Goal: Information Seeking & Learning: Learn about a topic

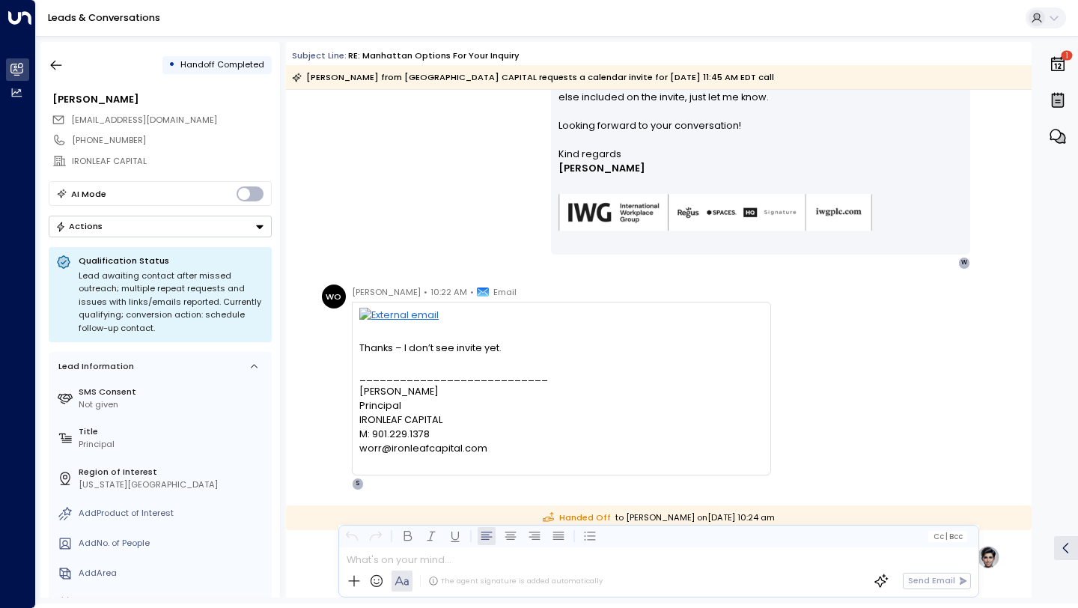
scroll to position [23195, 0]
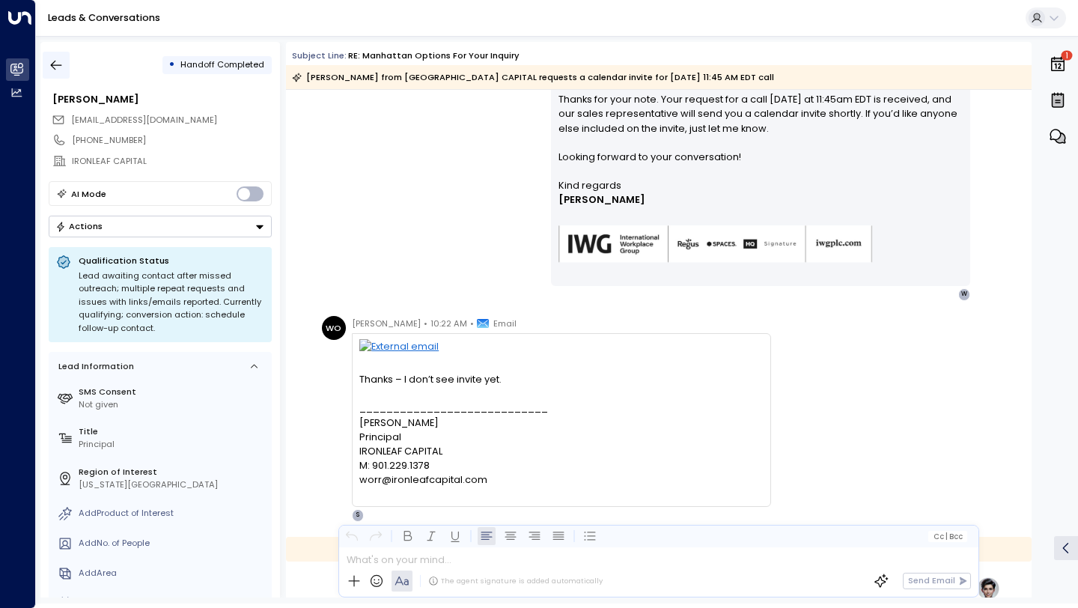
click at [59, 65] on icon "button" at bounding box center [56, 65] width 15 height 15
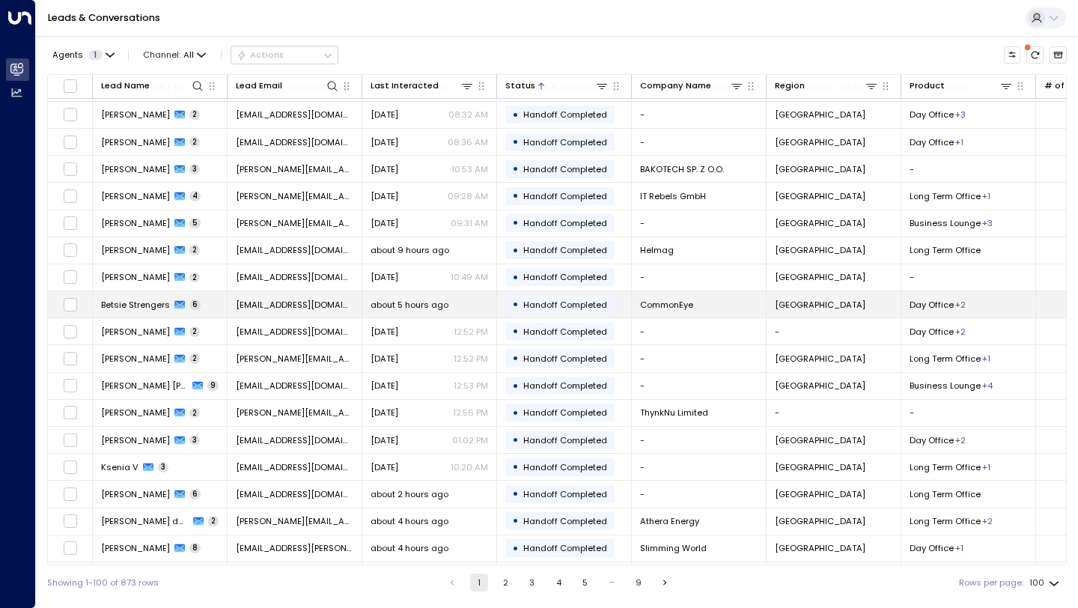
scroll to position [2234, 0]
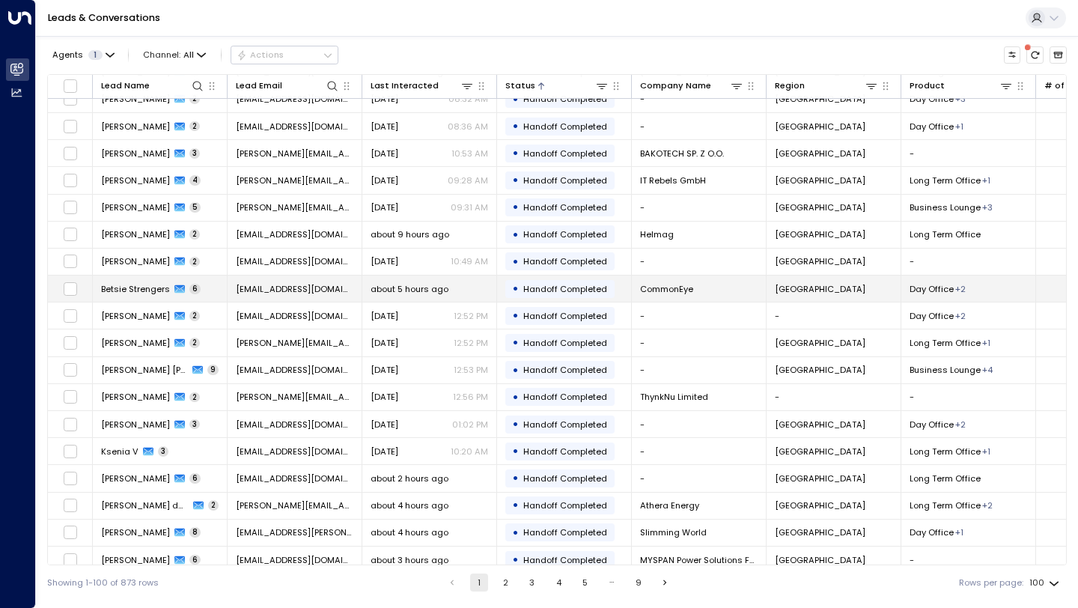
click at [205, 290] on td "[PERSON_NAME] 6" at bounding box center [160, 288] width 135 height 26
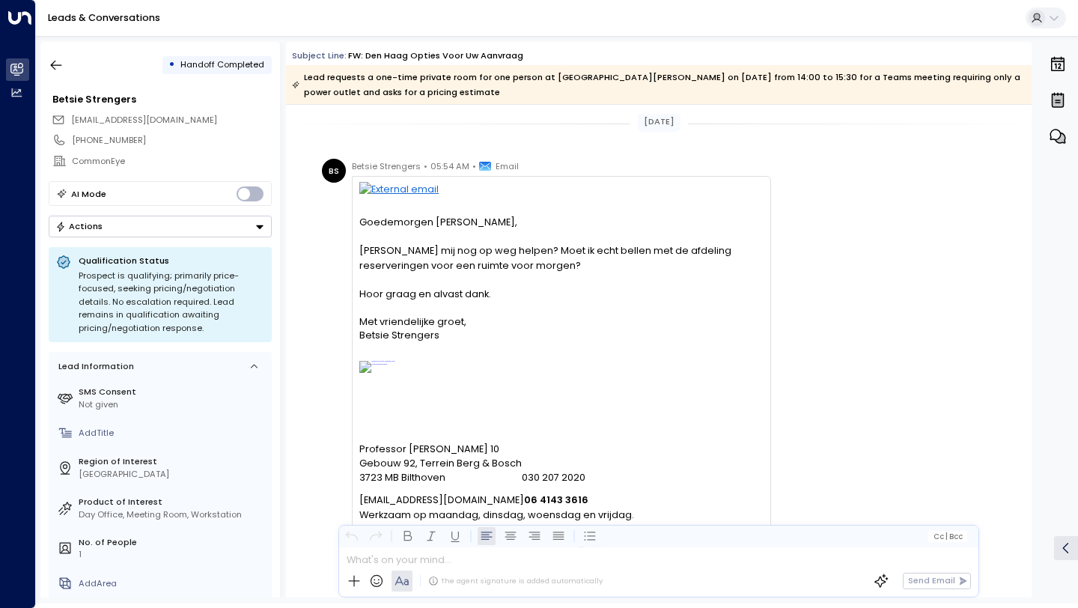
scroll to position [2567, 0]
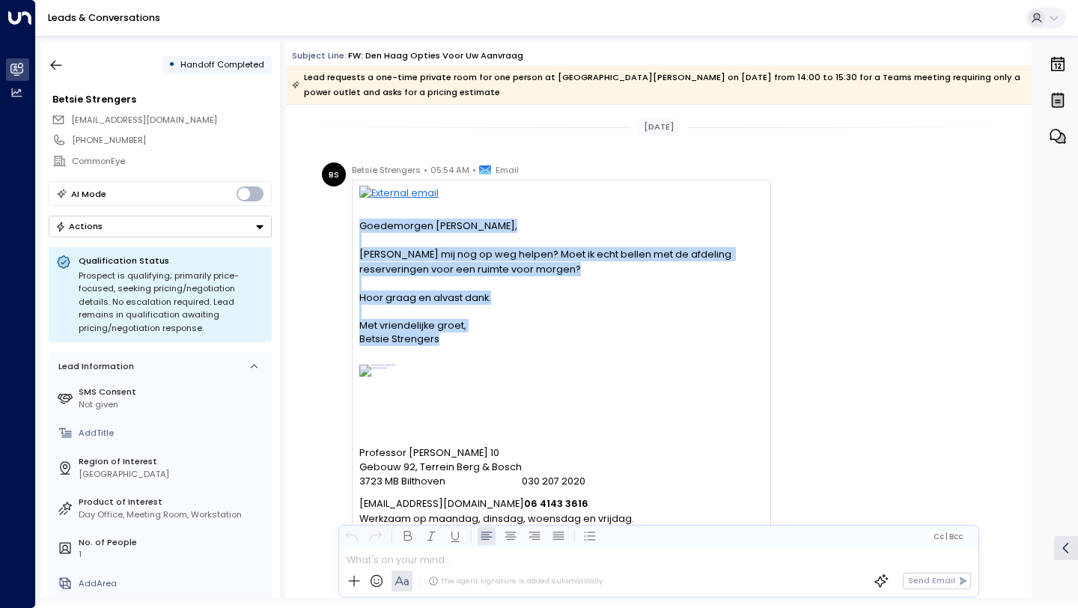
drag, startPoint x: 449, startPoint y: 356, endPoint x: 356, endPoint y: 221, distance: 164.6
click at [356, 221] on div "Goedemorgen [PERSON_NAME], [PERSON_NAME] mij nog op weg helpen? Moet ik echt be…" at bounding box center [561, 400] width 419 height 440
copy div "Goedemorgen [PERSON_NAME], [PERSON_NAME] mij nog op weg helpen? Moet ik echt be…"
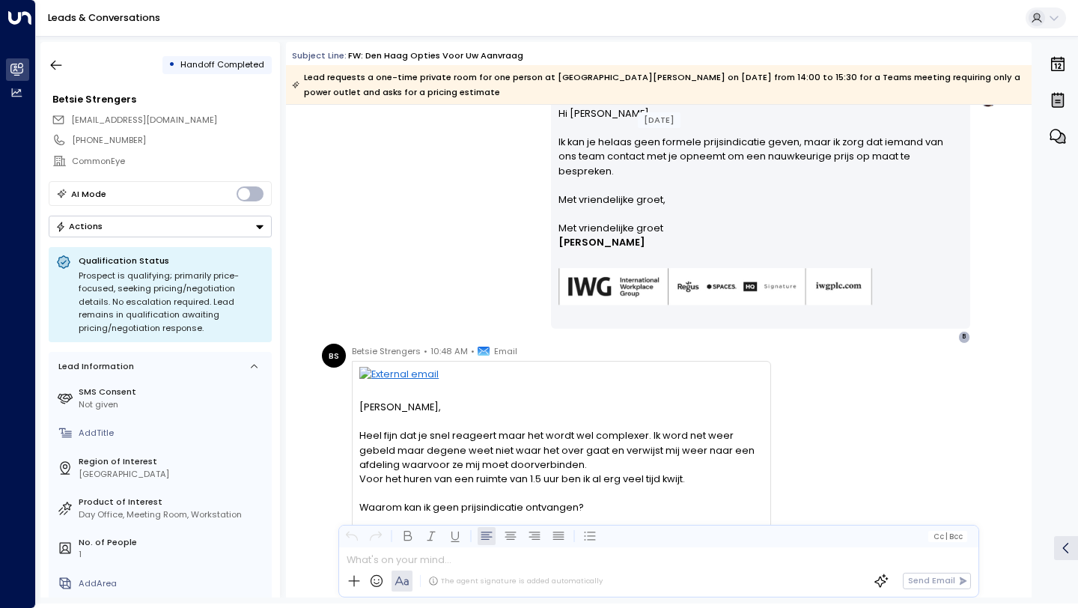
scroll to position [1823, 0]
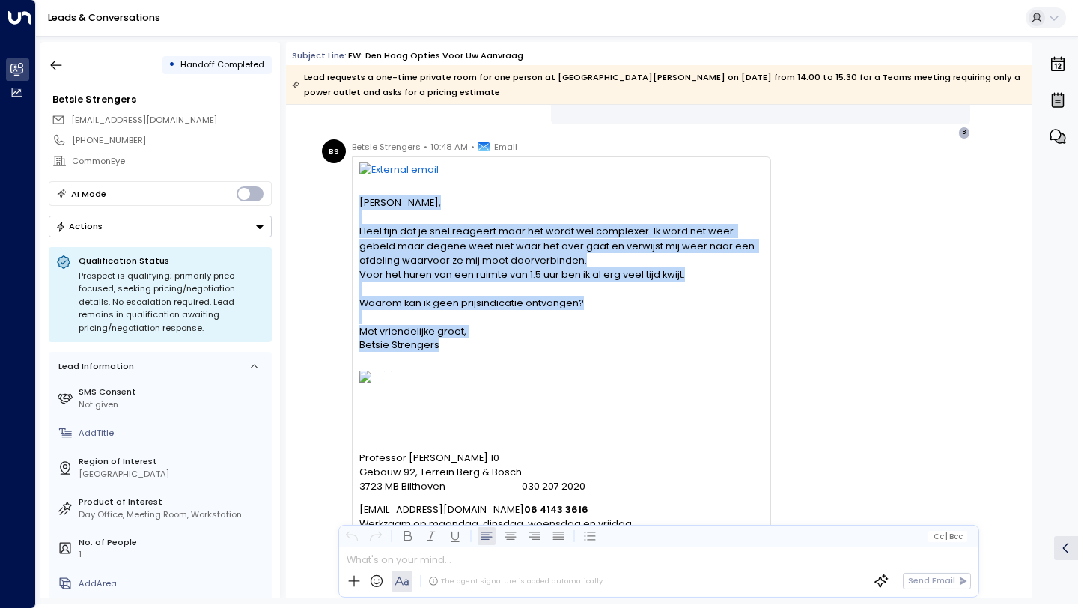
drag, startPoint x: 357, startPoint y: 200, endPoint x: 456, endPoint y: 343, distance: 173.8
click at [456, 343] on div "Hoi [PERSON_NAME], Heel fijn dat [PERSON_NAME] reageert maar het wordt wel comp…" at bounding box center [561, 390] width 419 height 469
copy div "Hoi [PERSON_NAME], Heel fijn dat [PERSON_NAME] reageert maar het wordt wel comp…"
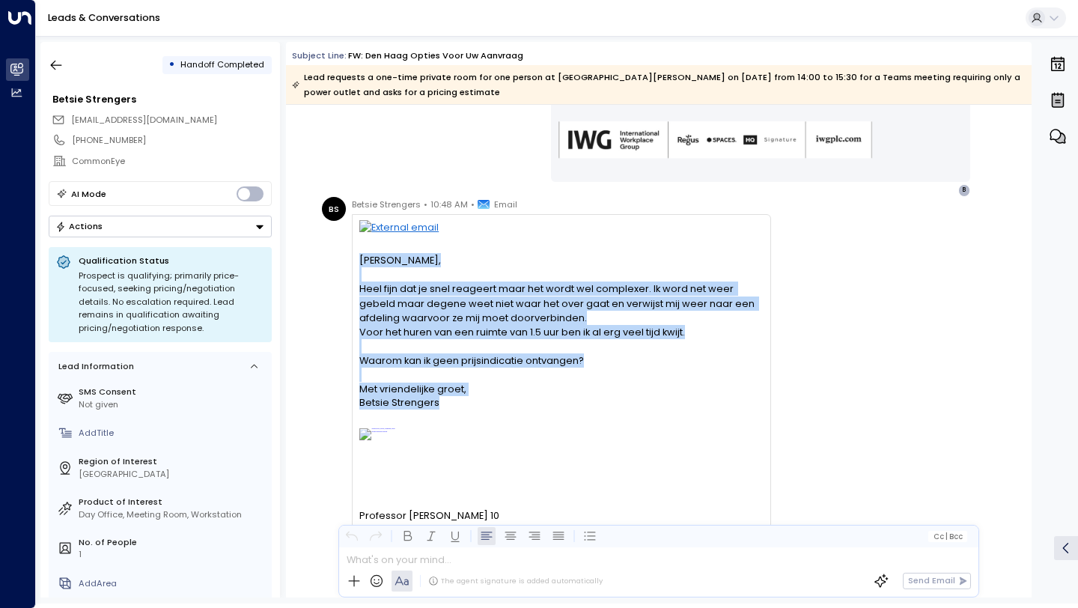
scroll to position [1752, 0]
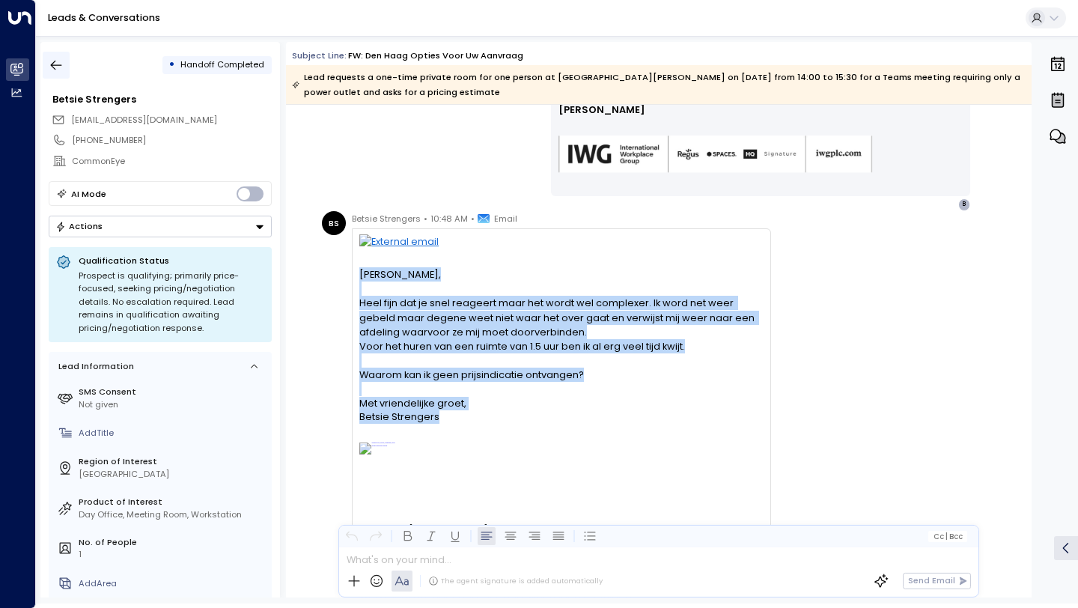
click at [54, 66] on icon "button" at bounding box center [56, 65] width 15 height 15
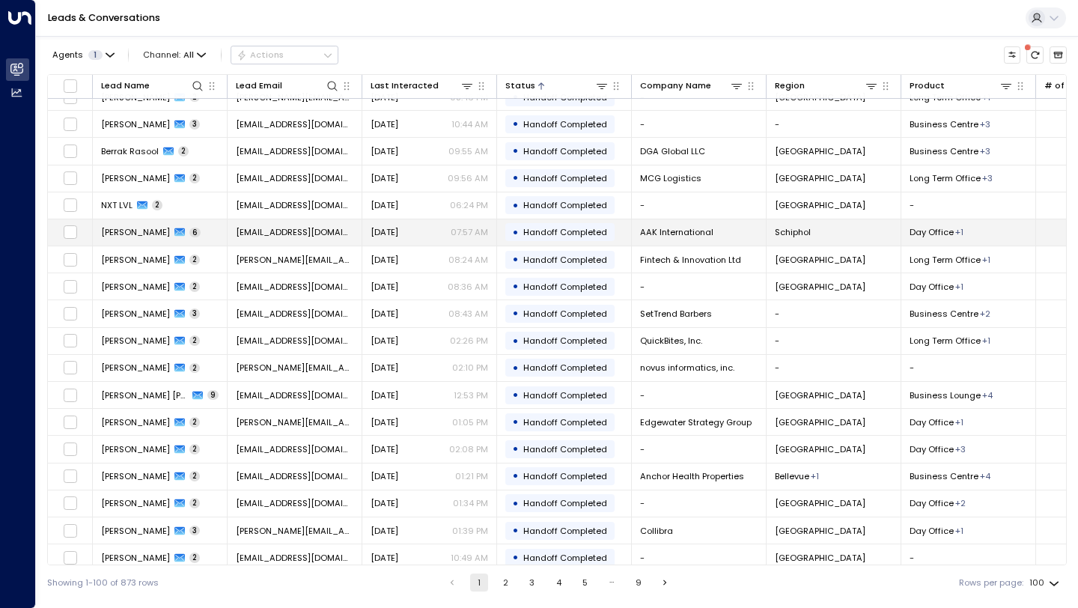
scroll to position [2247, 0]
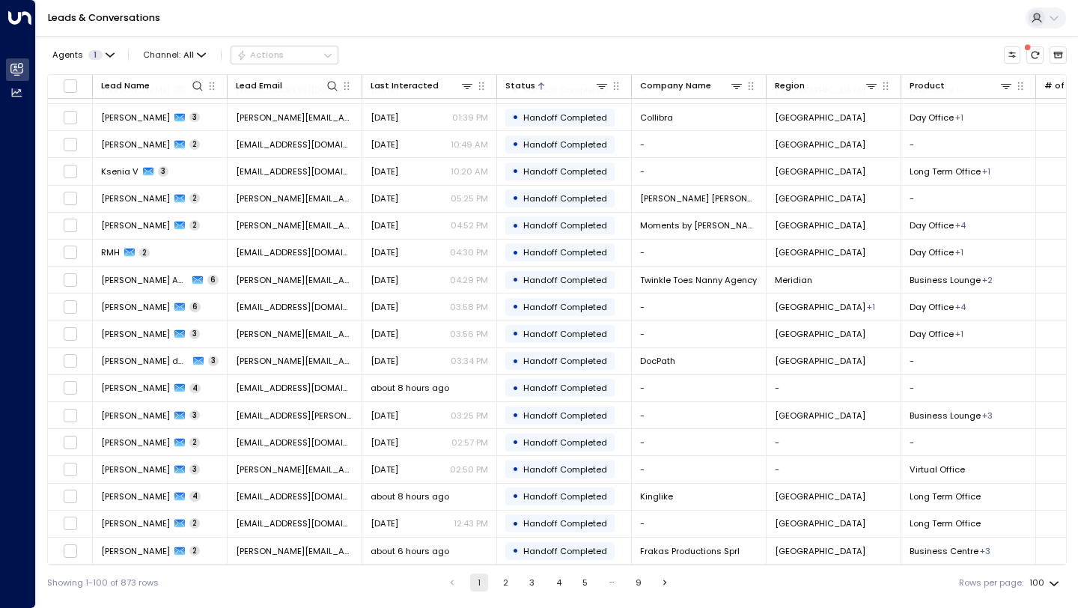
click at [504, 587] on button "2" at bounding box center [505, 582] width 18 height 18
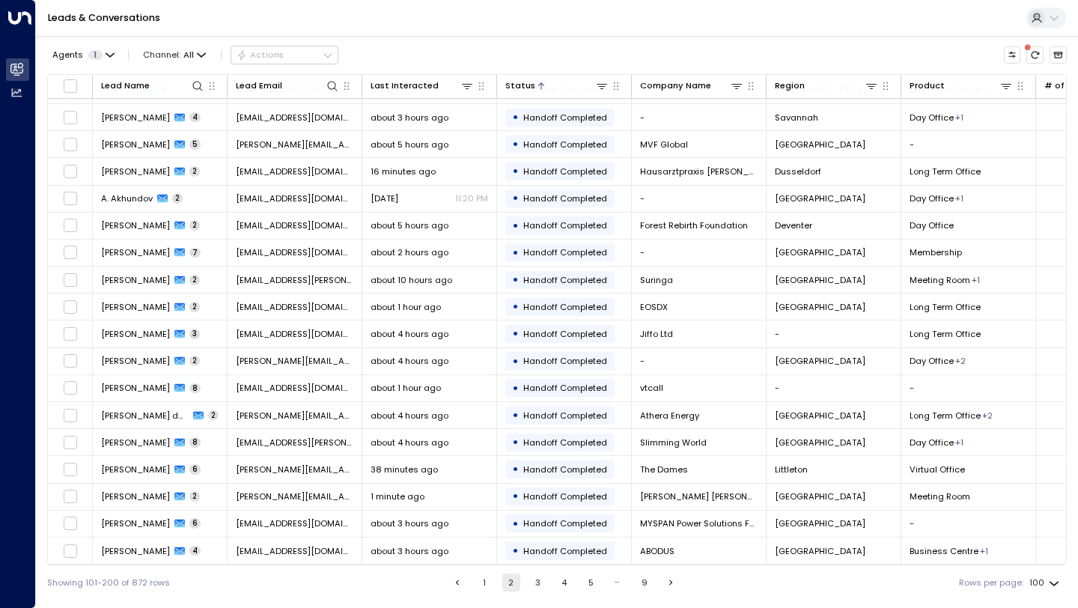
scroll to position [2247, 0]
click at [458, 262] on tr "[PERSON_NAME] 7 [EMAIL_ADDRESS][DOMAIN_NAME] about 2 hours ago • Handoff Comple…" at bounding box center [879, 253] width 1662 height 27
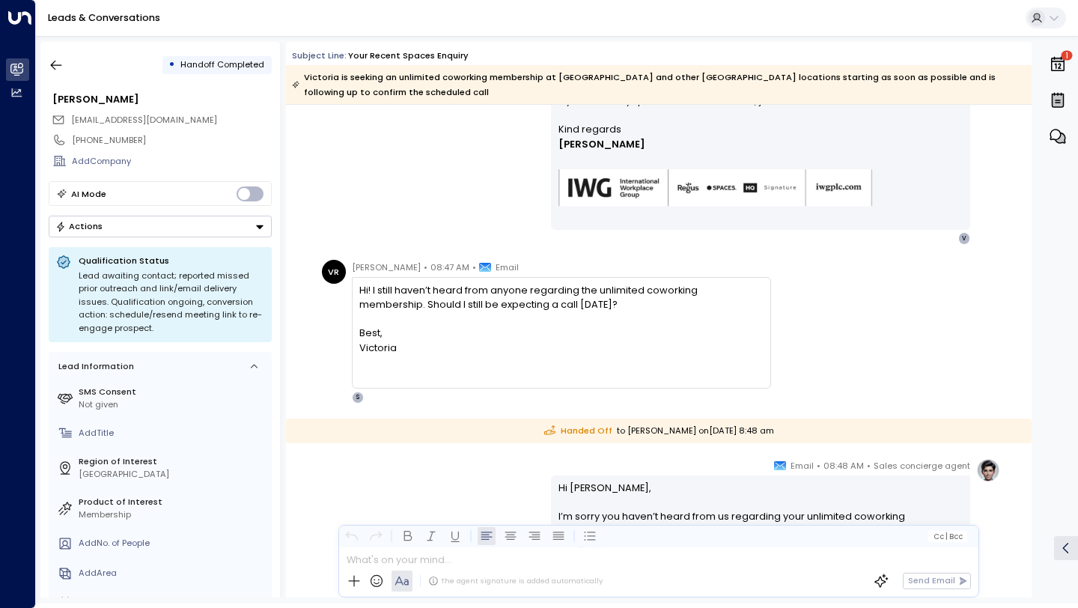
scroll to position [1261, 0]
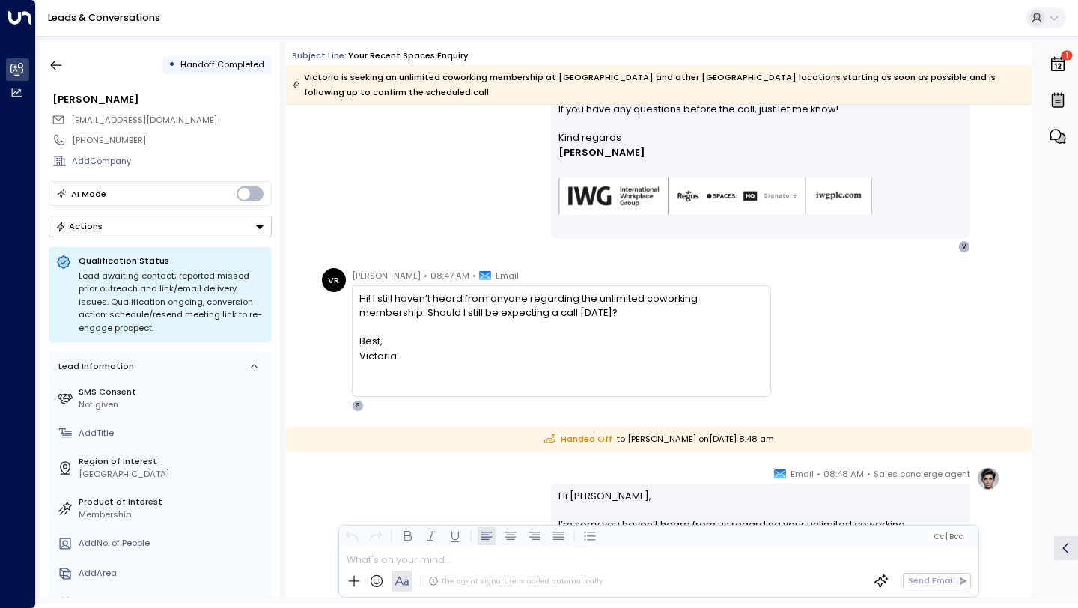
click at [499, 316] on div "Hi! I still haven’t heard from anyone regarding the unlimited coworking members…" at bounding box center [560, 341] width 403 height 100
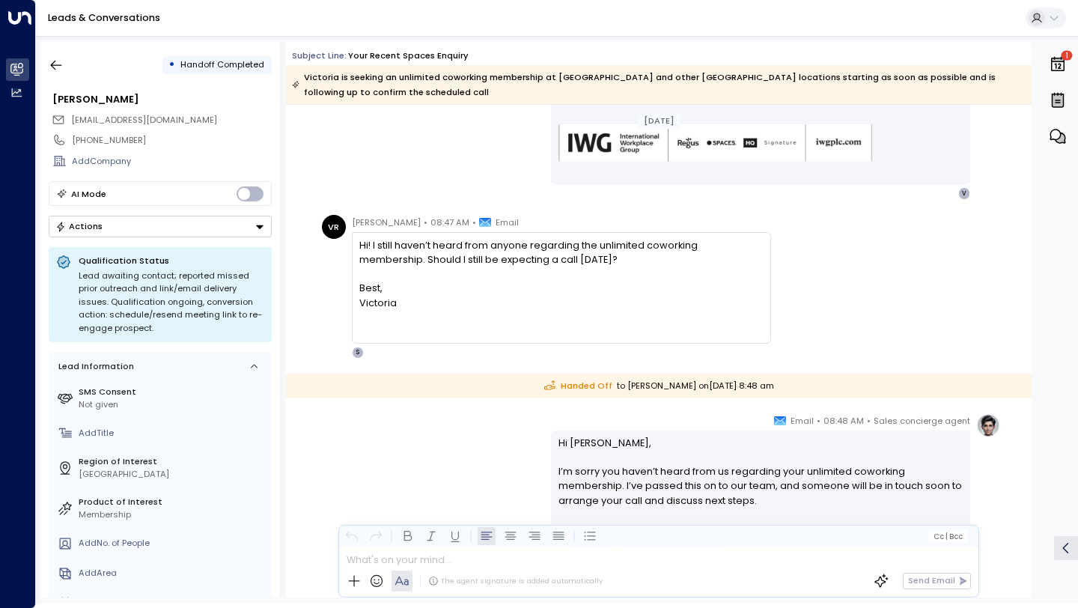
scroll to position [1510, 0]
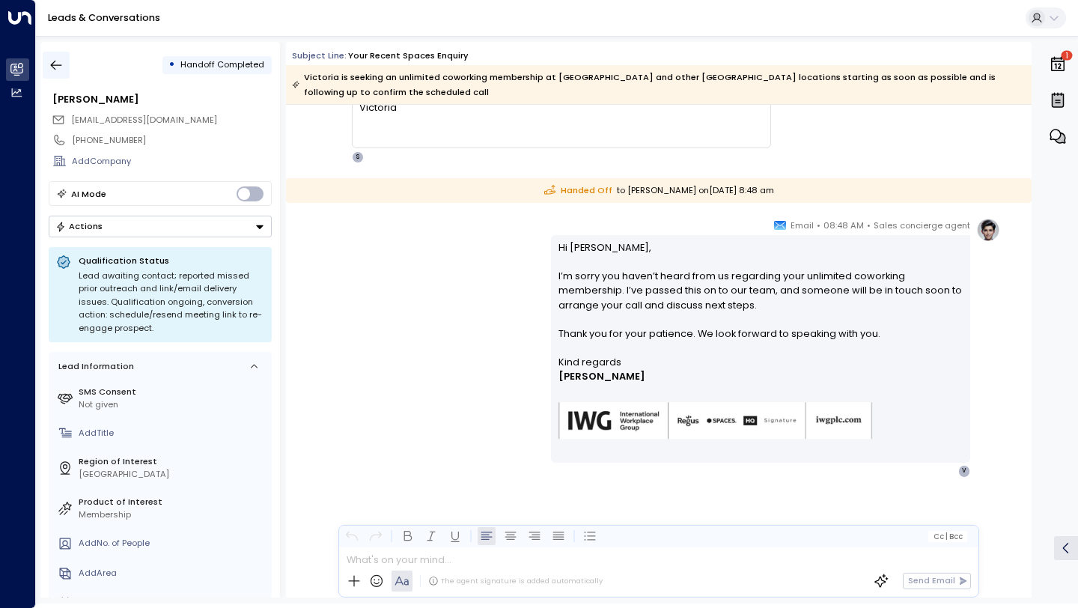
click at [67, 61] on button "button" at bounding box center [56, 65] width 27 height 27
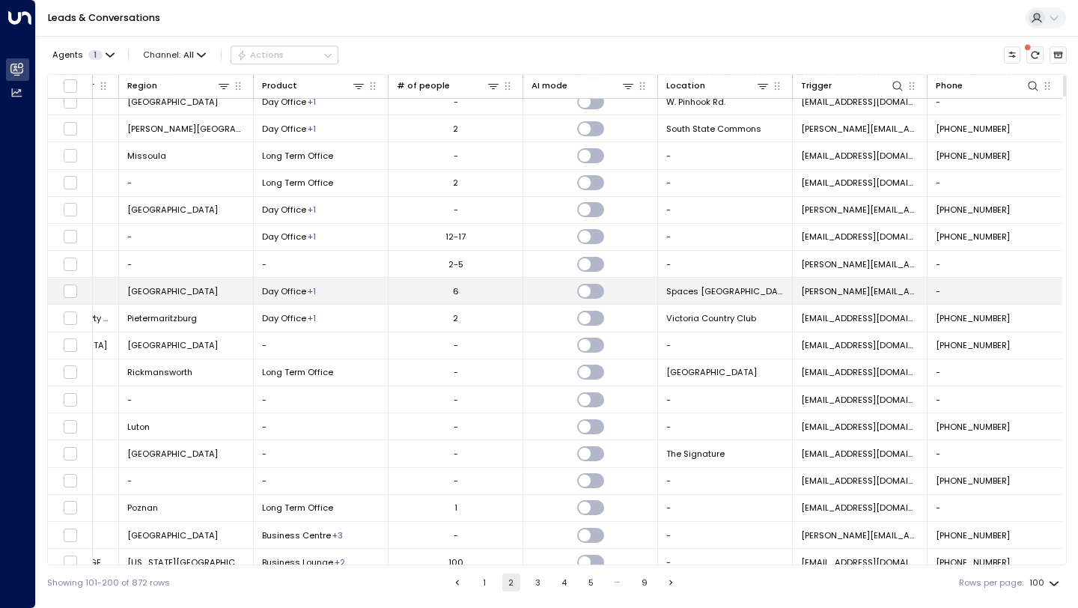
scroll to position [2178, 0]
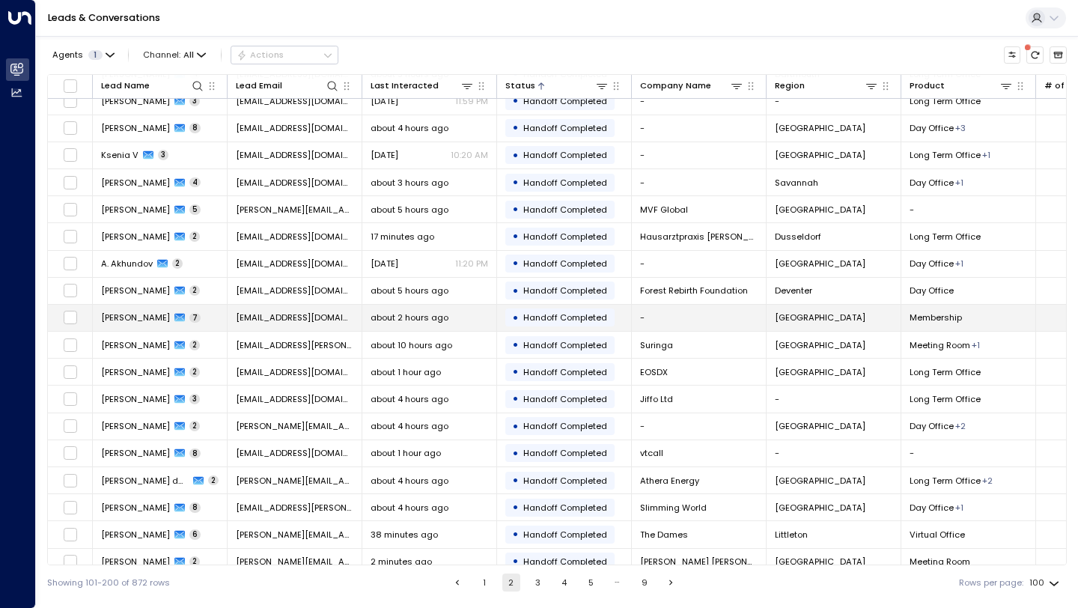
click at [326, 326] on td "[EMAIL_ADDRESS][DOMAIN_NAME]" at bounding box center [295, 318] width 135 height 26
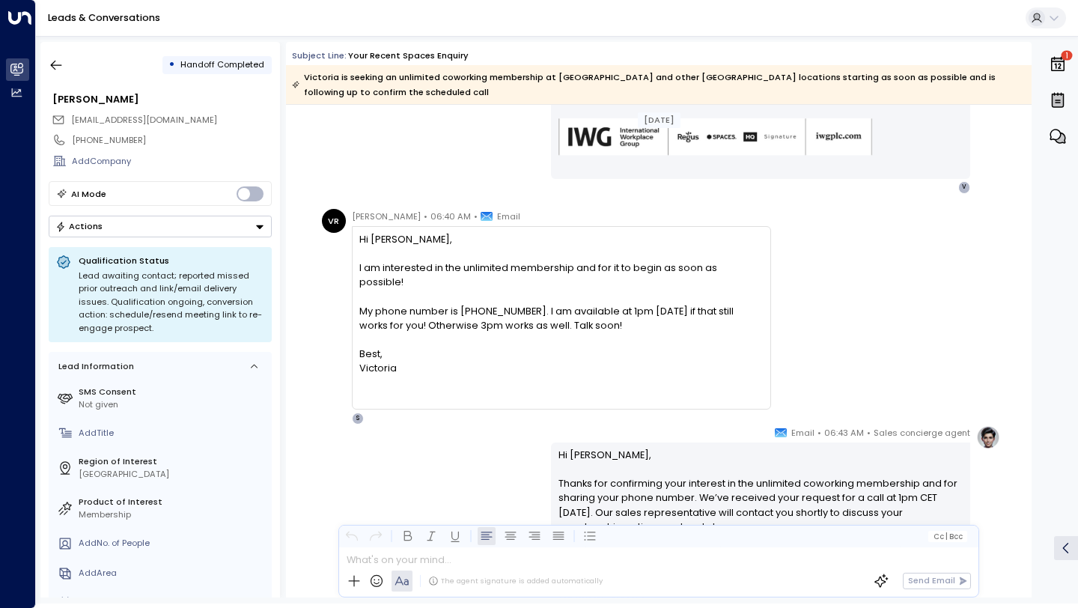
scroll to position [808, 0]
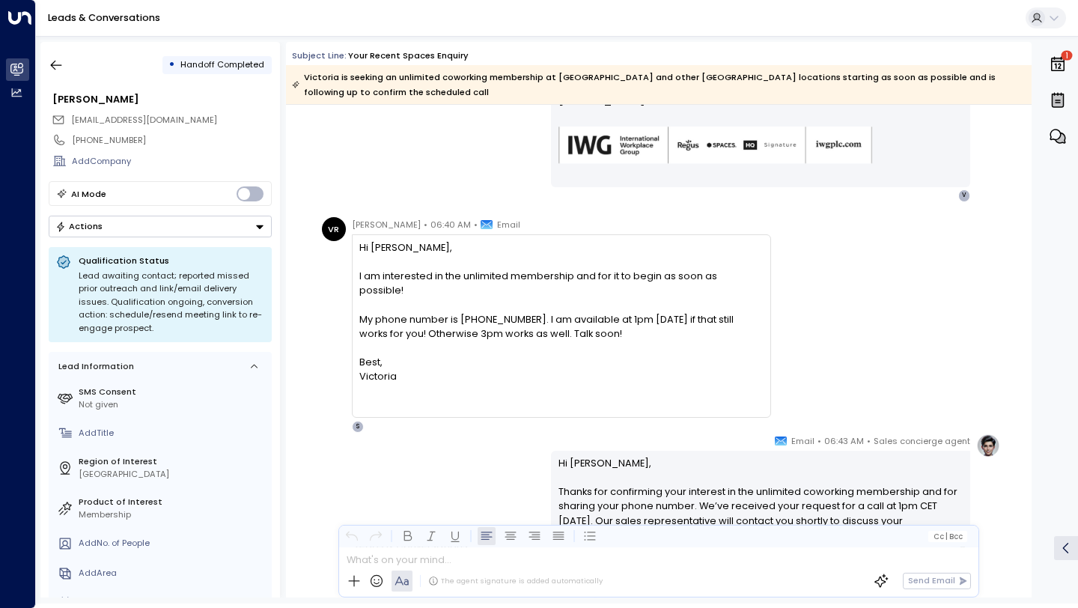
click at [493, 312] on div "My phone number is [PHONE_NUMBER]. I am available at 1pm [DATE] if that still w…" at bounding box center [560, 326] width 403 height 28
copy div "14018554104"
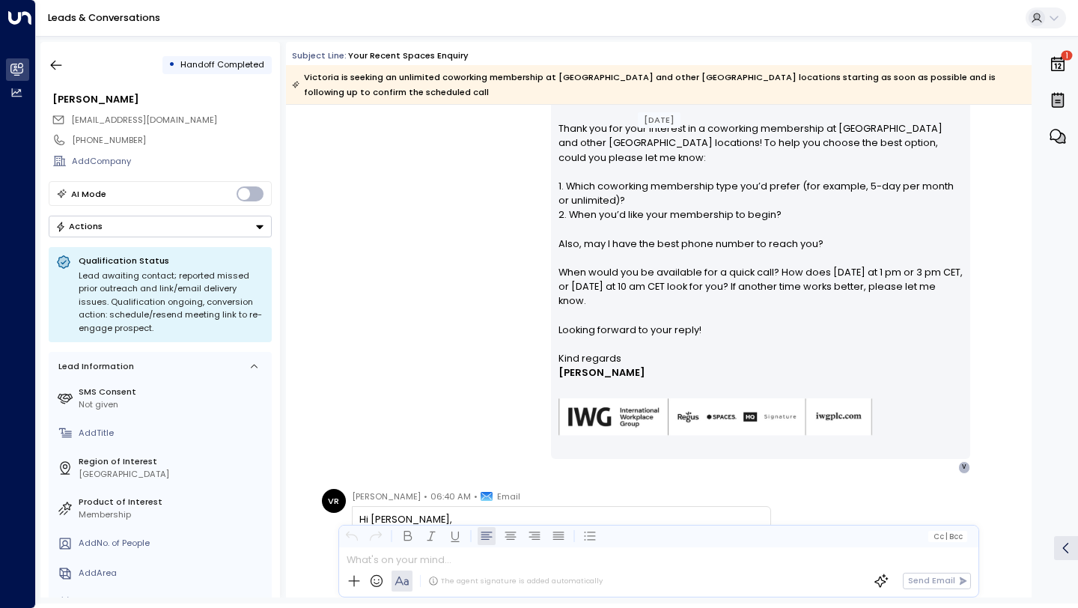
scroll to position [535, 0]
click at [61, 72] on button "button" at bounding box center [56, 65] width 27 height 27
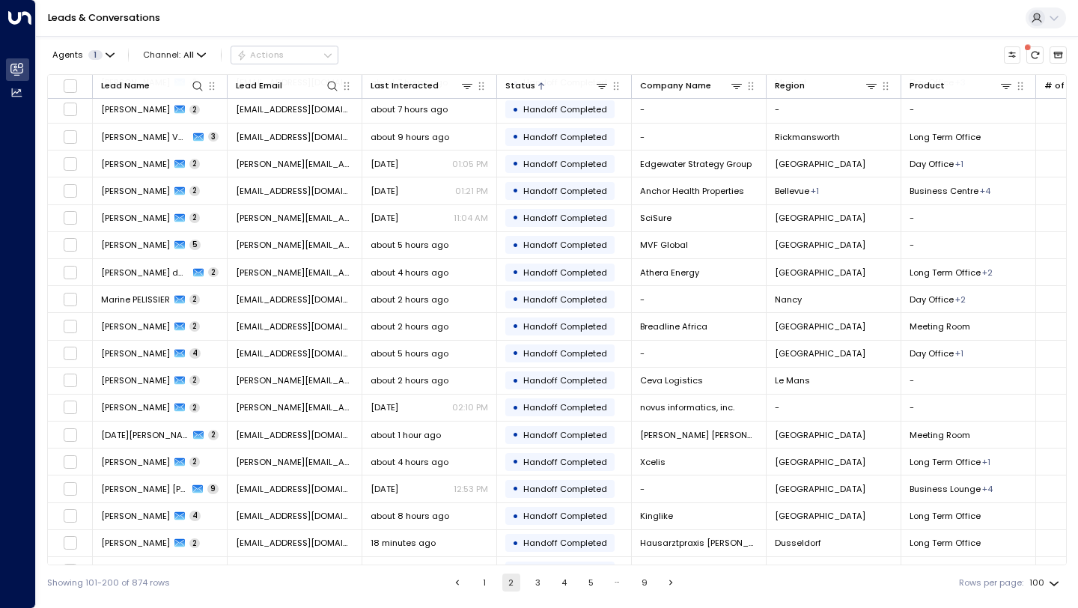
scroll to position [357, 0]
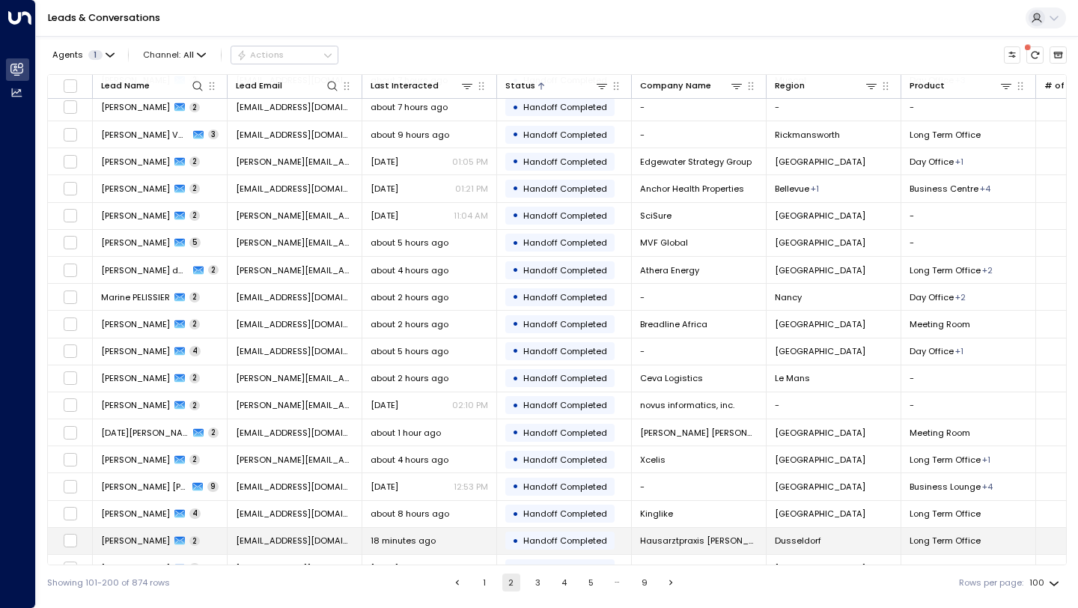
click at [219, 542] on td "[PERSON_NAME] 2" at bounding box center [160, 541] width 135 height 26
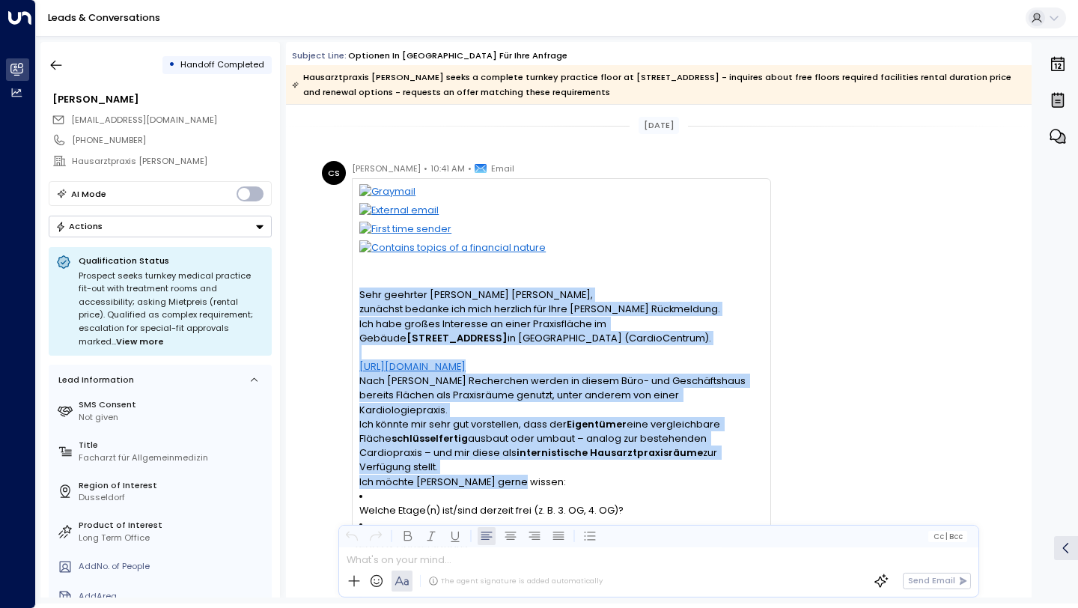
drag, startPoint x: 355, startPoint y: 293, endPoint x: 651, endPoint y: 459, distance: 339.4
click at [658, 460] on div "Sehr geehrter [PERSON_NAME] [PERSON_NAME], zunächst bedanke ich mich herzlich f…" at bounding box center [561, 530] width 419 height 704
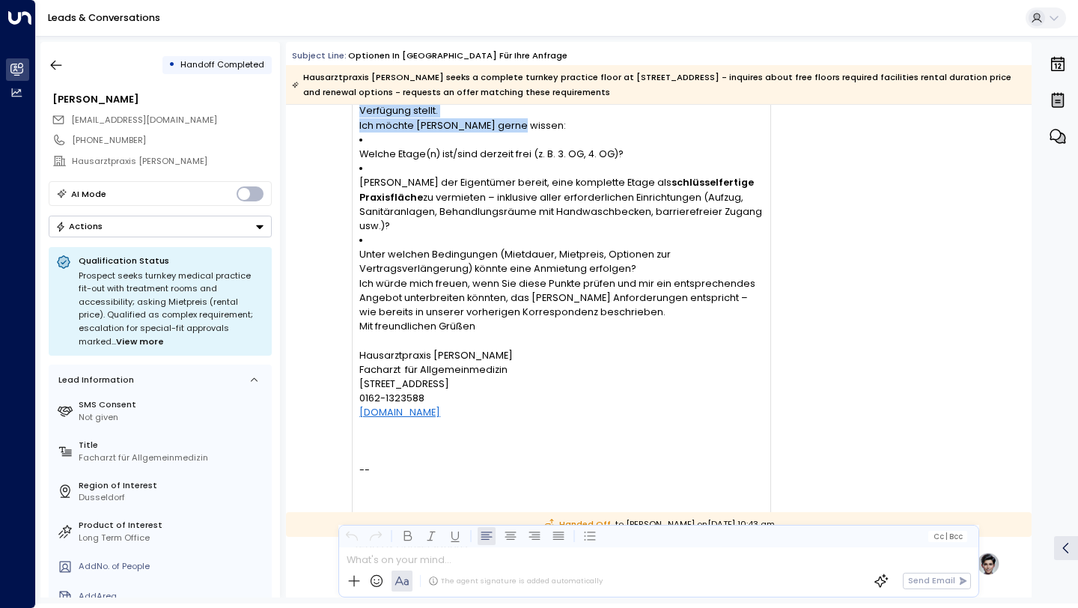
scroll to position [368, 0]
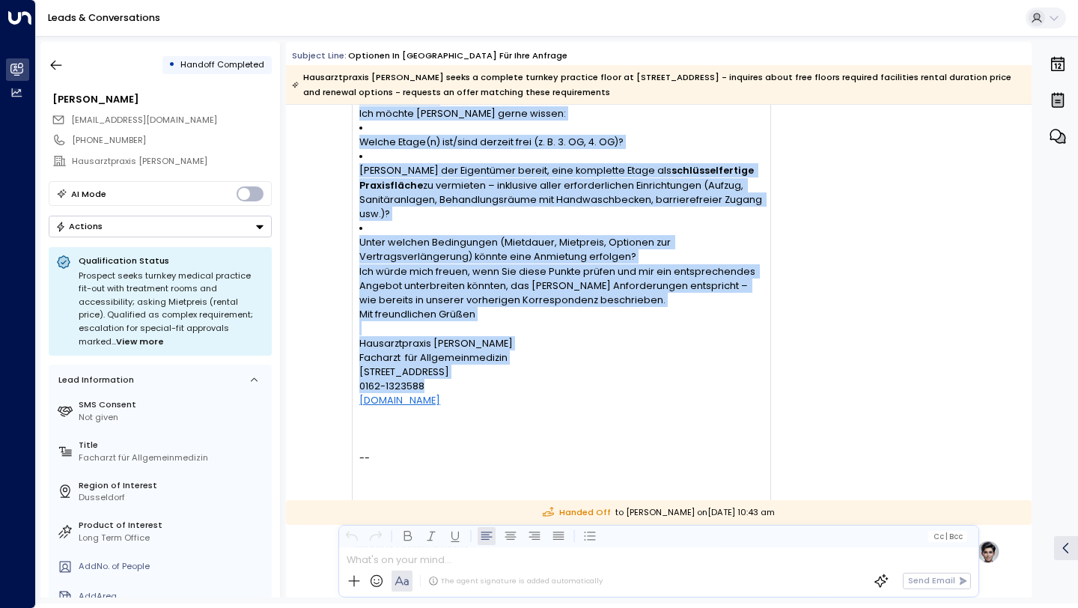
click at [579, 348] on div "Sehr geehrter [PERSON_NAME] [PERSON_NAME], zunächst bedanke ich mich herzlich f…" at bounding box center [560, 149] width 403 height 488
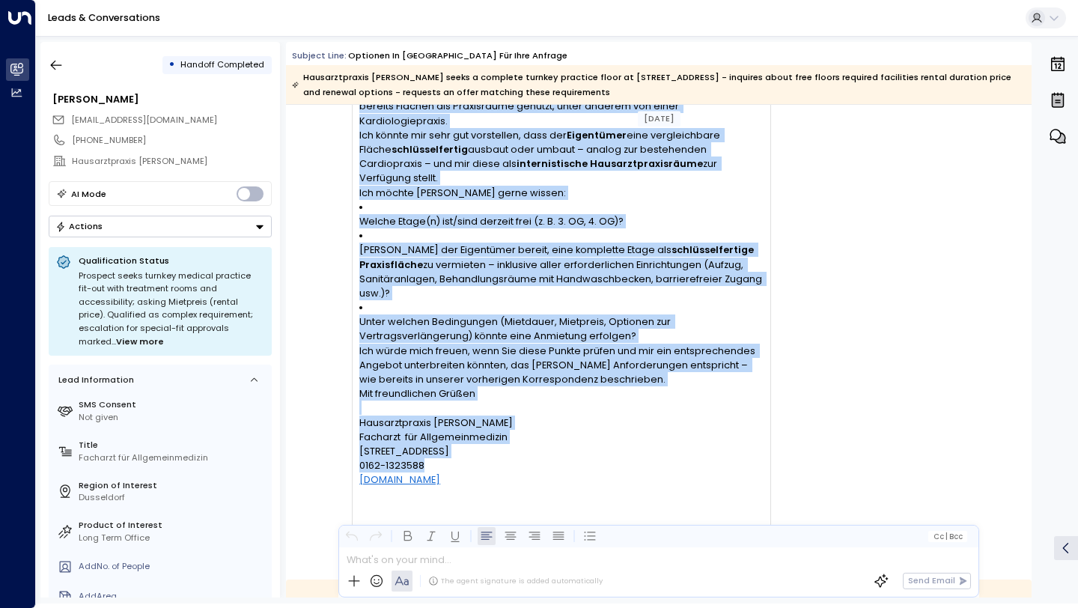
scroll to position [294, 0]
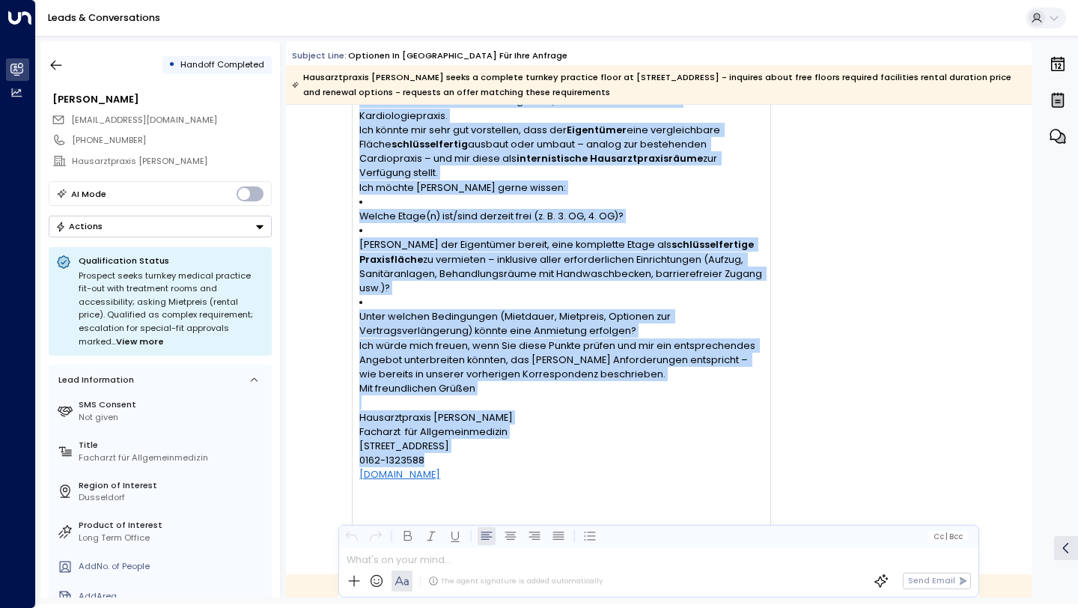
copy div "Lore ipsumdol Sita Consec, adipisci elitsed doe temp incididu utl Etdo magnaali…"
click at [378, 309] on p "Unter welchen Bedingungen (Mietdauer, Mietpreis, Optionen zur Vertragsverlänger…" at bounding box center [560, 323] width 403 height 28
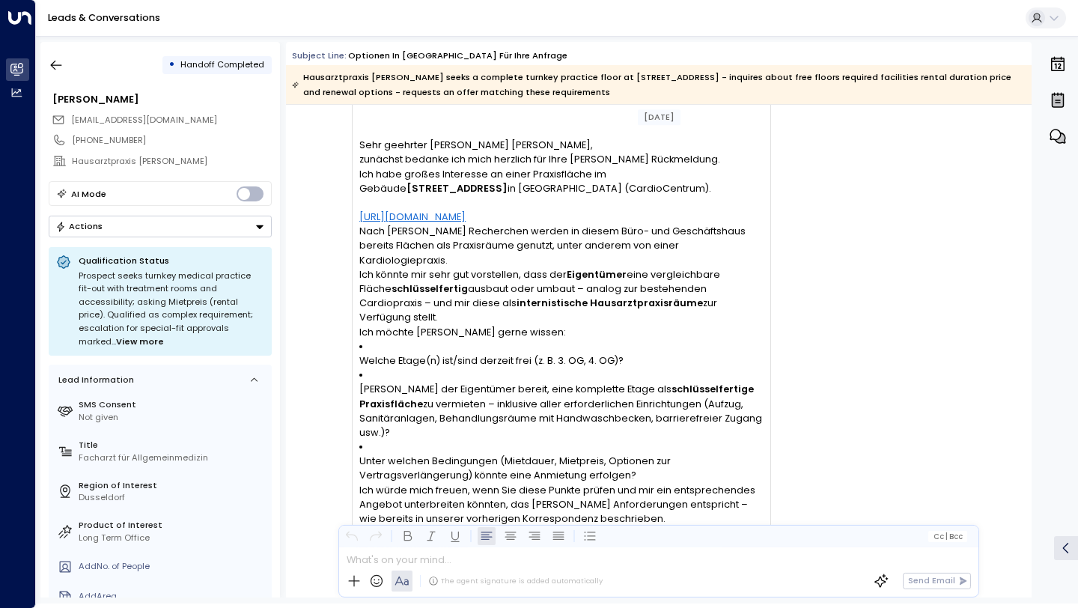
scroll to position [0, 0]
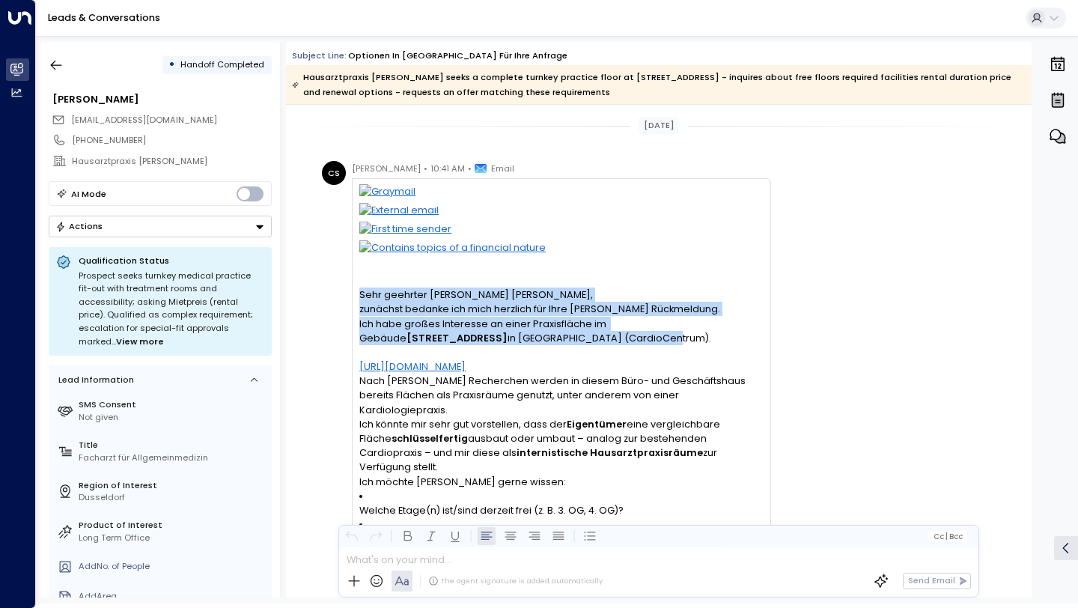
drag, startPoint x: 356, startPoint y: 294, endPoint x: 539, endPoint y: 341, distance: 188.6
click at [539, 341] on div "Sehr geehrter [PERSON_NAME] [PERSON_NAME], zunächst bedanke ich mich herzlich f…" at bounding box center [561, 530] width 419 height 704
copy div "Sehr geehrter [PERSON_NAME] [PERSON_NAME], zunächst bedanke ich mich herzlich f…"
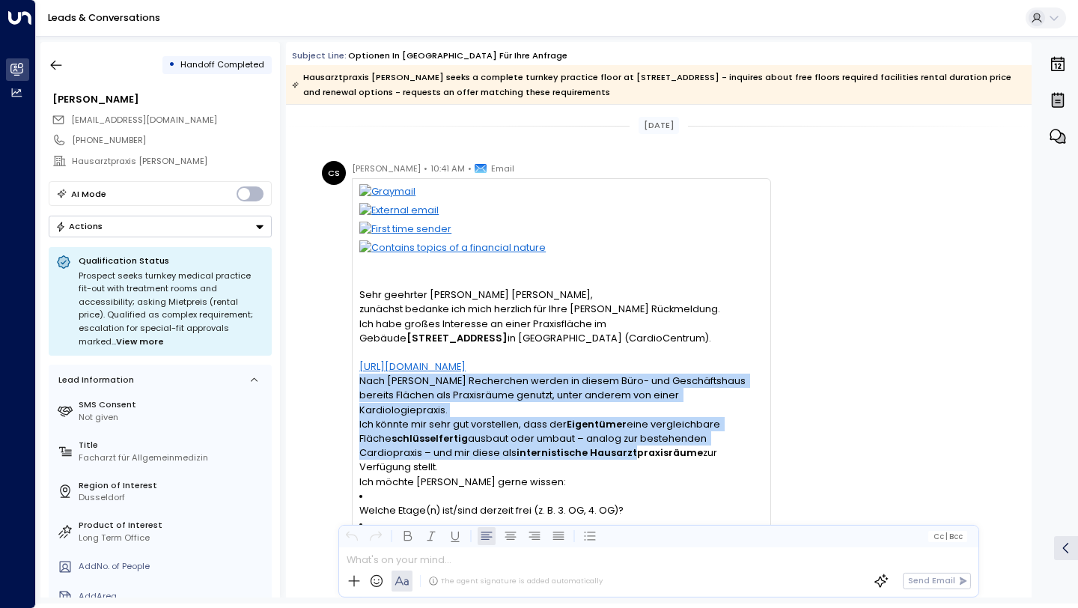
drag, startPoint x: 357, startPoint y: 382, endPoint x: 549, endPoint y: 444, distance: 201.2
click at [549, 444] on div "Sehr geehrter [PERSON_NAME] [PERSON_NAME], zunächst bedanke ich mich herzlich f…" at bounding box center [561, 530] width 419 height 704
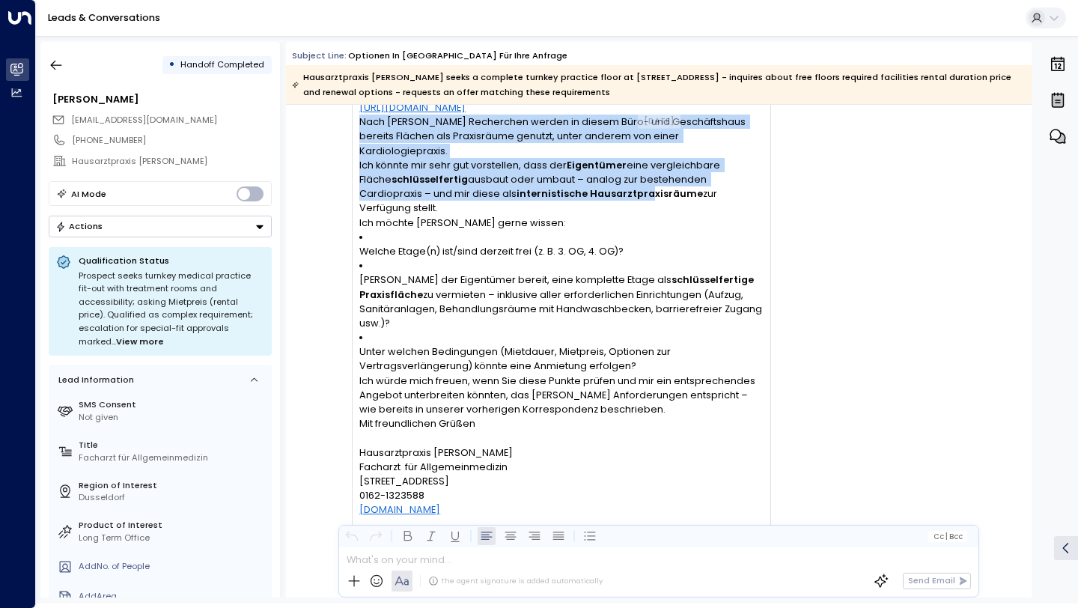
scroll to position [262, 0]
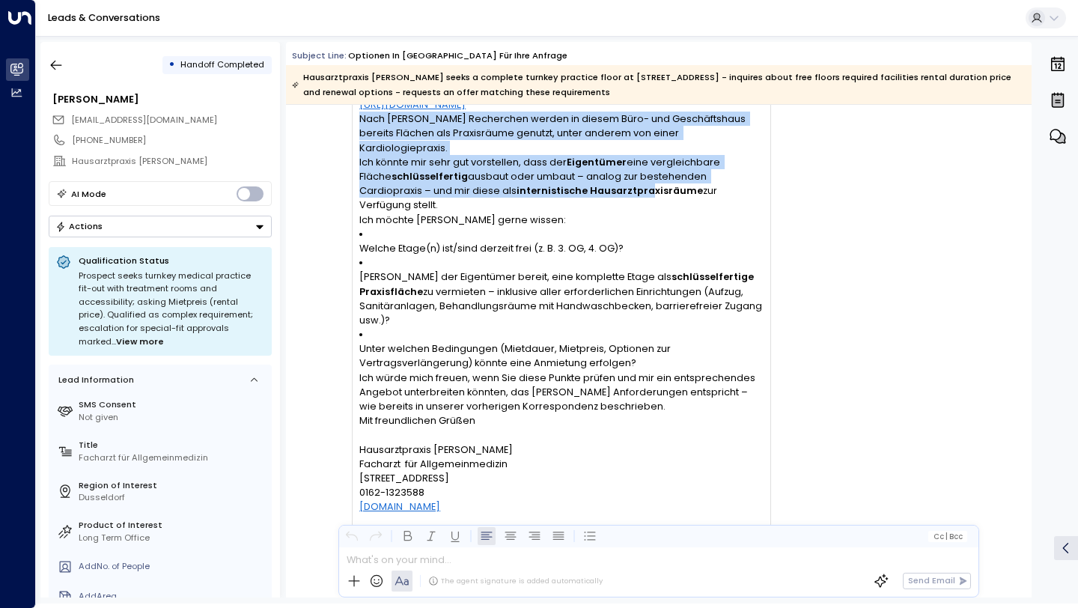
click at [540, 471] on div "[STREET_ADDRESS]" at bounding box center [560, 478] width 403 height 14
copy div "Lore ipsumd Sitametcon adipis el seddoe Temp- inc Utlaboreetdol magnaal Enimadm…"
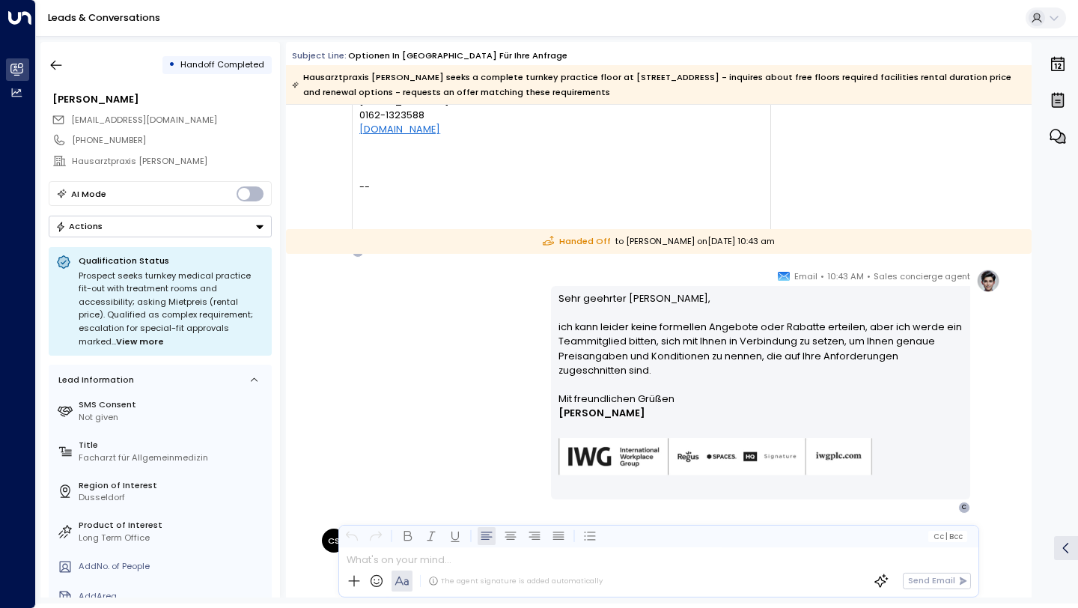
scroll to position [696, 0]
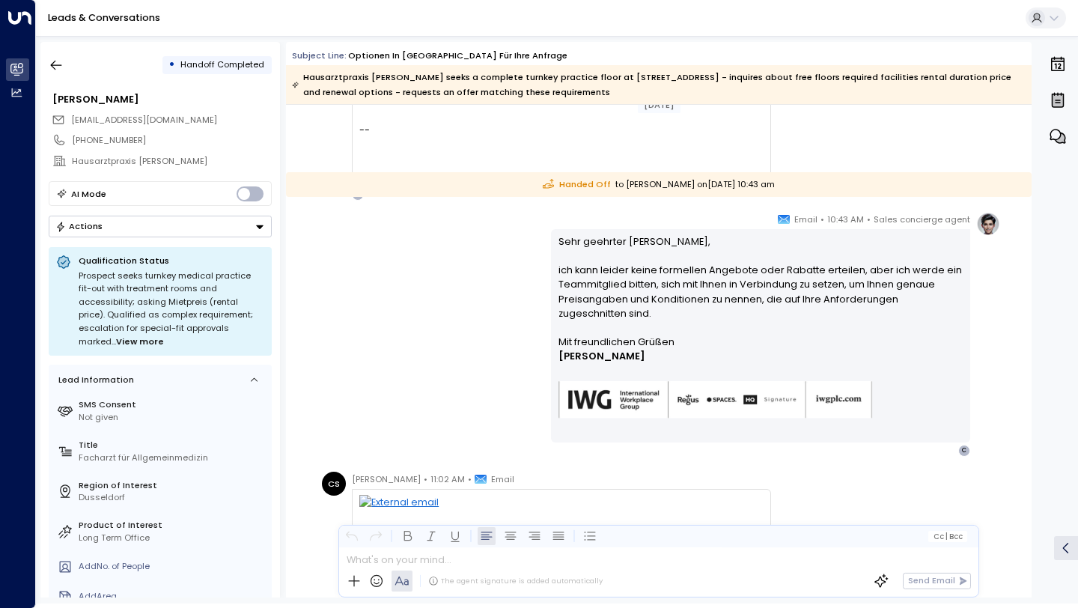
click at [627, 291] on p "Sehr geehrter [PERSON_NAME], ich kann leider keine formellen Angebote oder Raba…" at bounding box center [760, 284] width 405 height 100
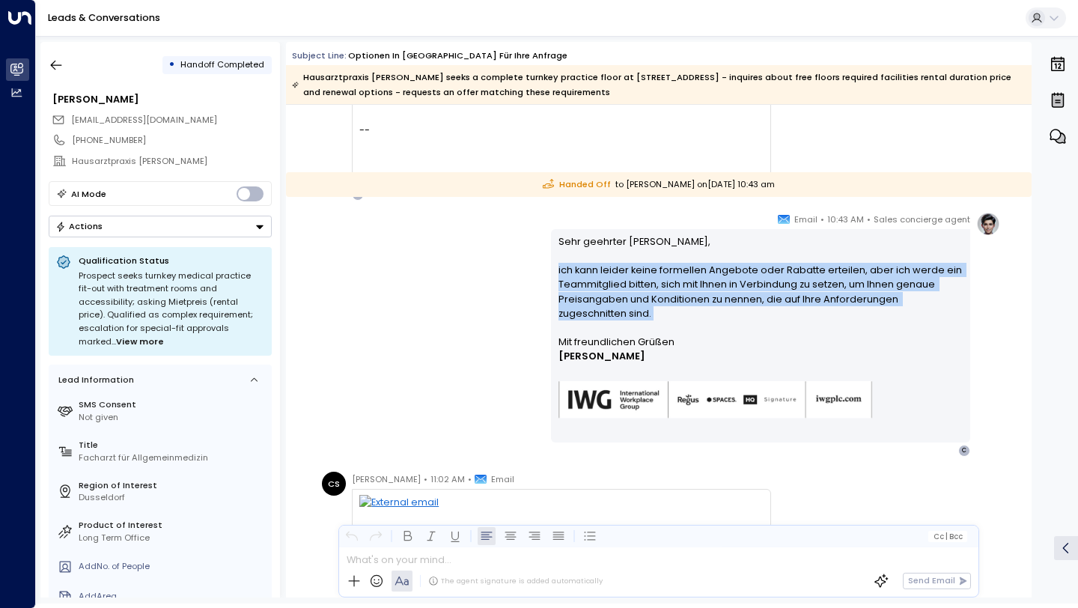
click at [627, 291] on p "Sehr geehrter [PERSON_NAME], ich kann leider keine formellen Angebote oder Raba…" at bounding box center [760, 284] width 405 height 100
copy p "ich kann leider keine formellen Angebote oder Rabatte erteilen, aber ich werde …"
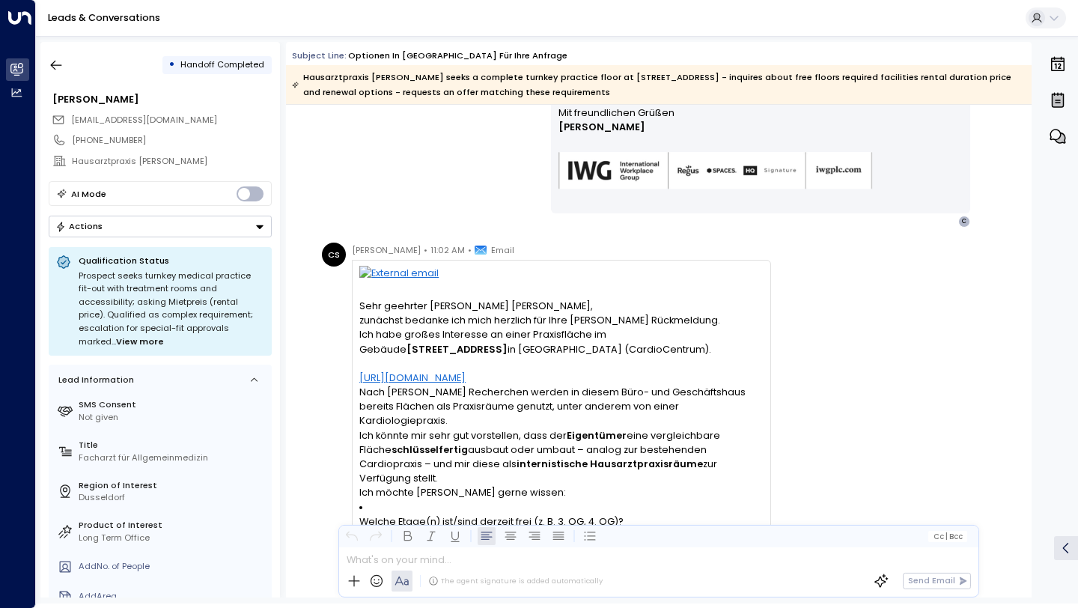
scroll to position [930, 0]
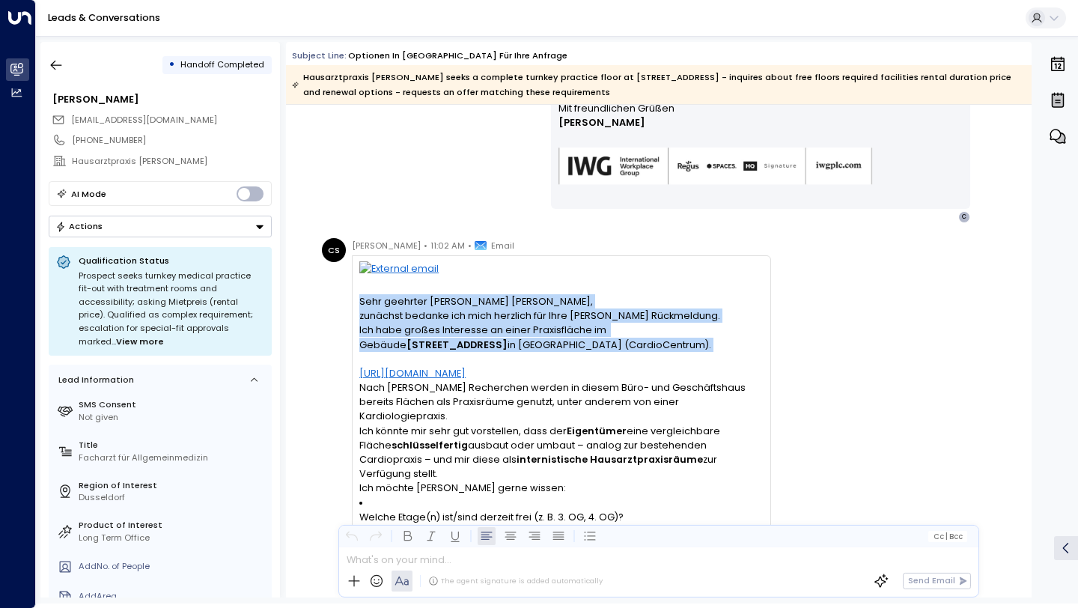
drag, startPoint x: 359, startPoint y: 302, endPoint x: 517, endPoint y: 353, distance: 165.9
click at [517, 353] on div "Sehr geehrter [PERSON_NAME] [PERSON_NAME], zunächst bedanke ich mich herzlich f…" at bounding box center [560, 531] width 403 height 474
copy div "Sehr geehrter [PERSON_NAME] [PERSON_NAME], zunächst bedanke ich mich herzlich f…"
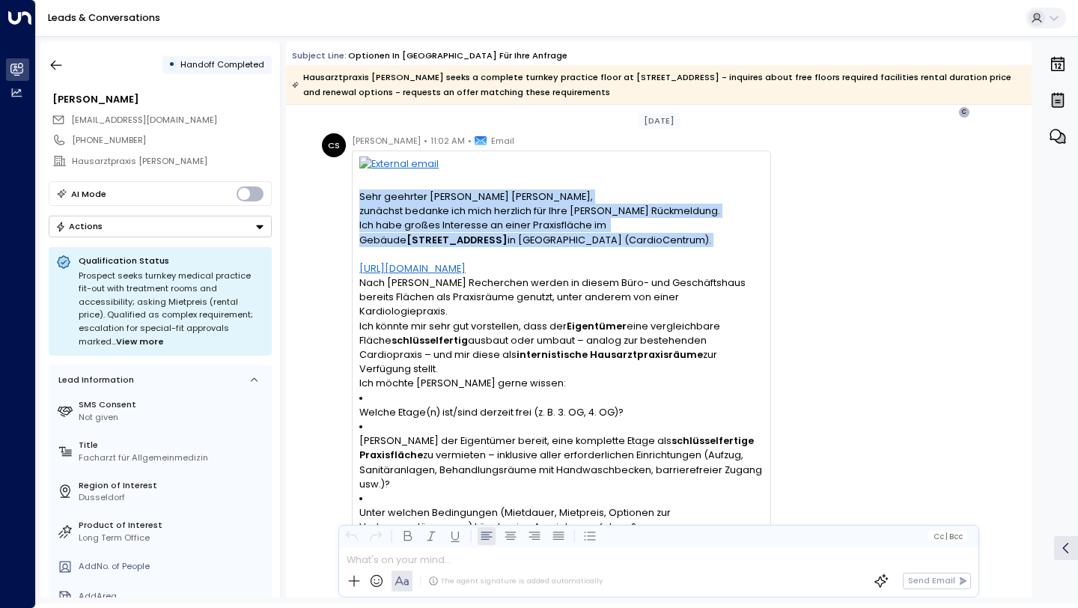
scroll to position [1055, 0]
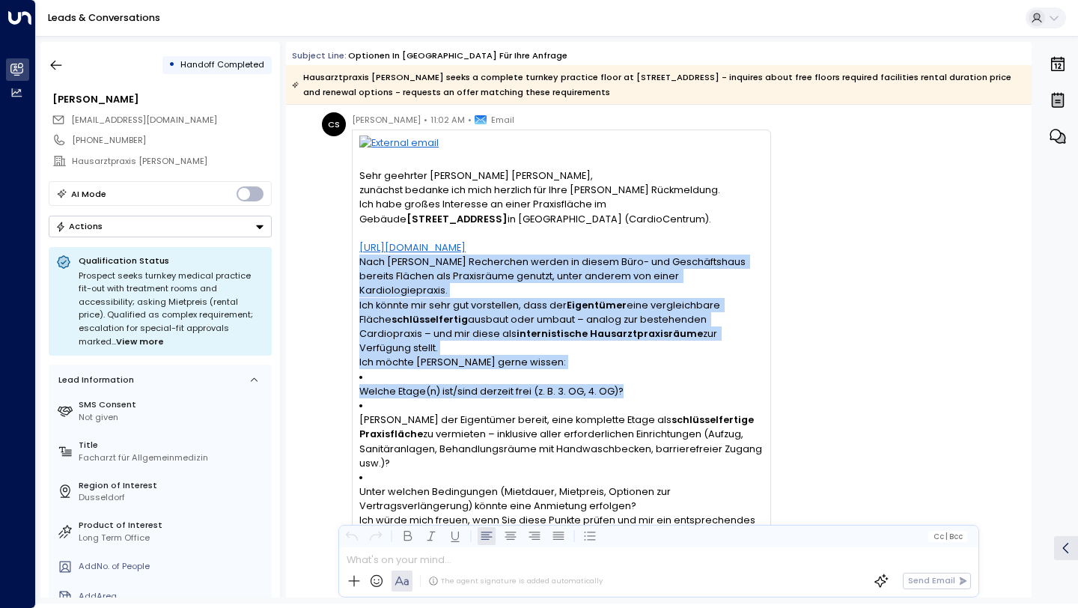
drag, startPoint x: 359, startPoint y: 263, endPoint x: 621, endPoint y: 368, distance: 282.6
click at [621, 368] on div "Sehr geehrter [PERSON_NAME] [PERSON_NAME], zunächst bedanke ich mich herzlich f…" at bounding box center [560, 405] width 403 height 474
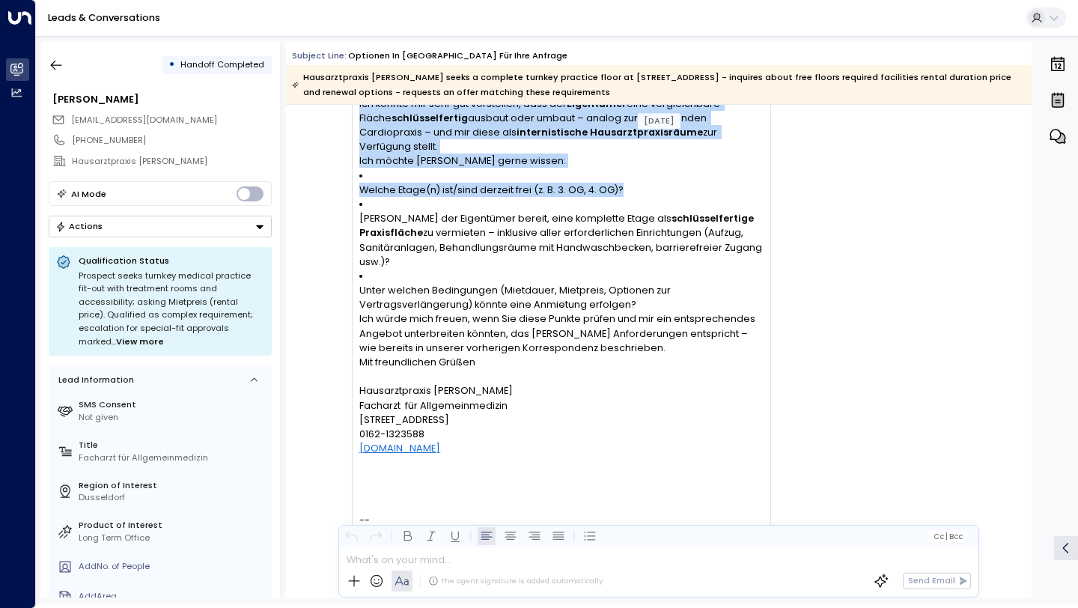
scroll to position [1258, 0]
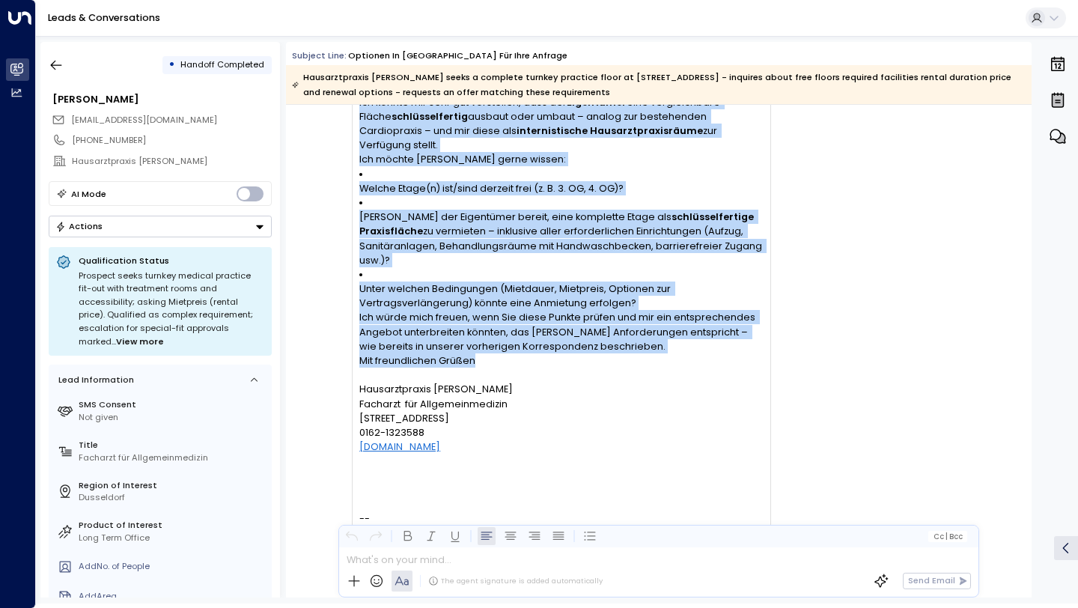
click at [560, 353] on p "Mit freundlichen Grüßen" at bounding box center [560, 360] width 403 height 14
copy div "Lore ipsumd Sitametcon adipis el seddoe Temp- inc Utlaboreetdol magnaal Enimadm…"
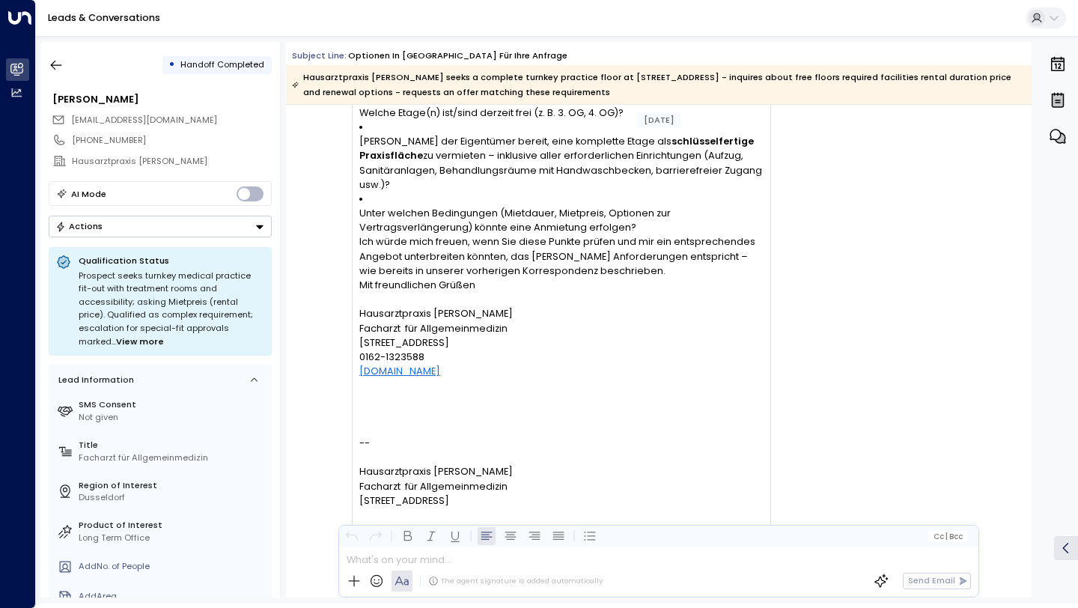
scroll to position [1335, 0]
click at [382, 314] on div "Sehr geehrter [PERSON_NAME] [PERSON_NAME], zunächst bedanke ich mich herzlich f…" at bounding box center [560, 125] width 403 height 474
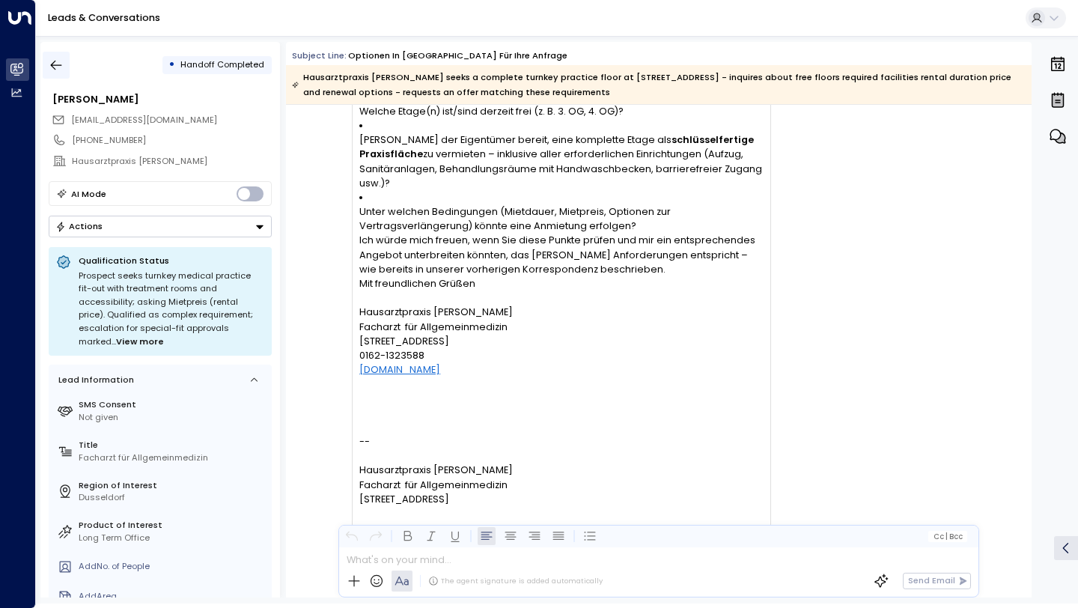
click at [63, 61] on icon "button" at bounding box center [56, 65] width 15 height 15
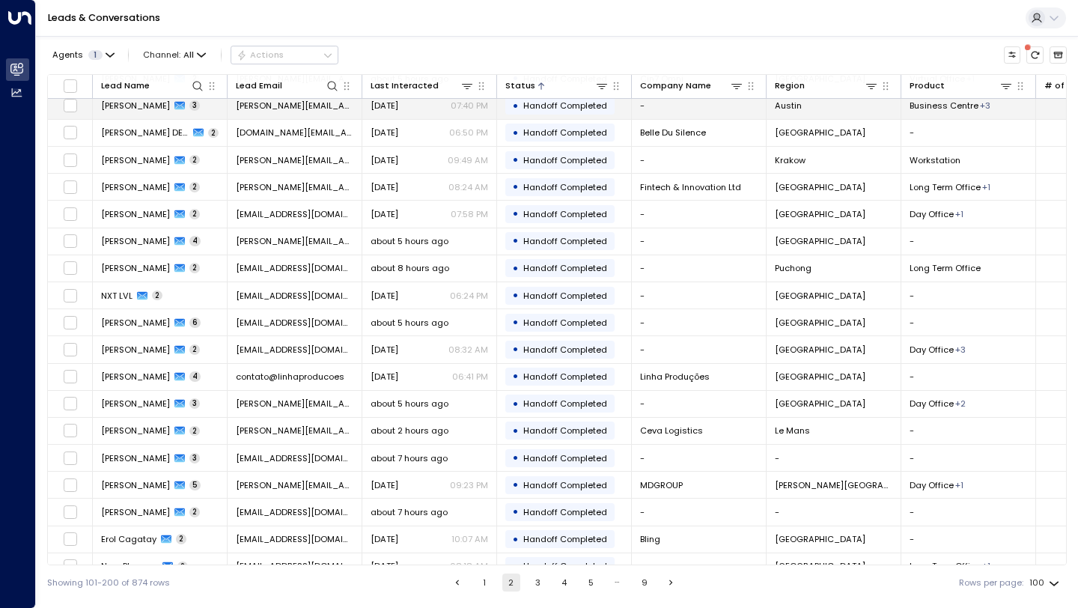
scroll to position [1633, 0]
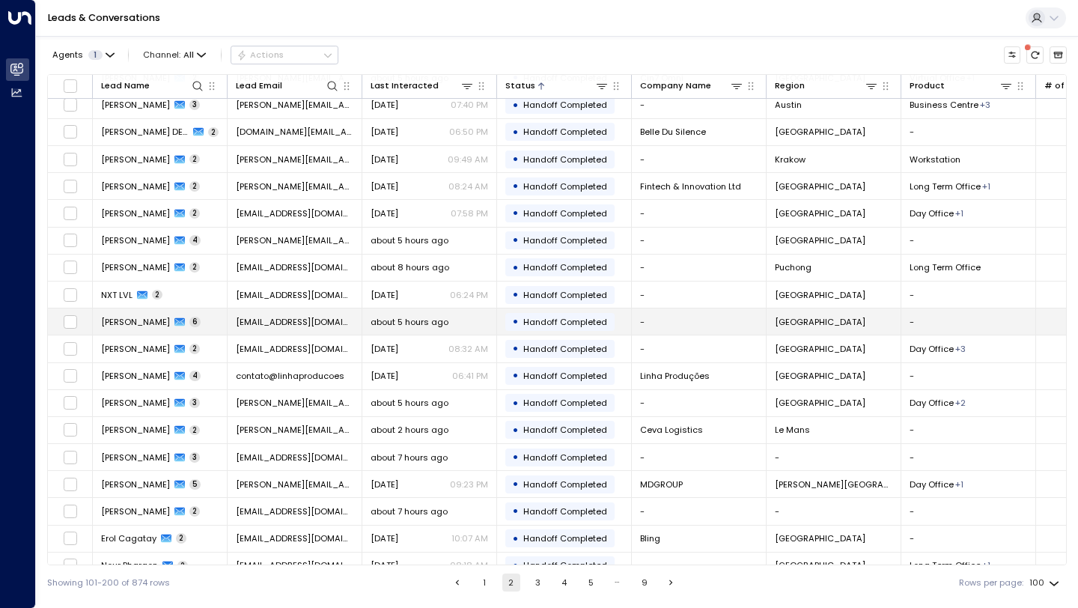
click at [280, 329] on td "[EMAIL_ADDRESS][DOMAIN_NAME]" at bounding box center [295, 321] width 135 height 26
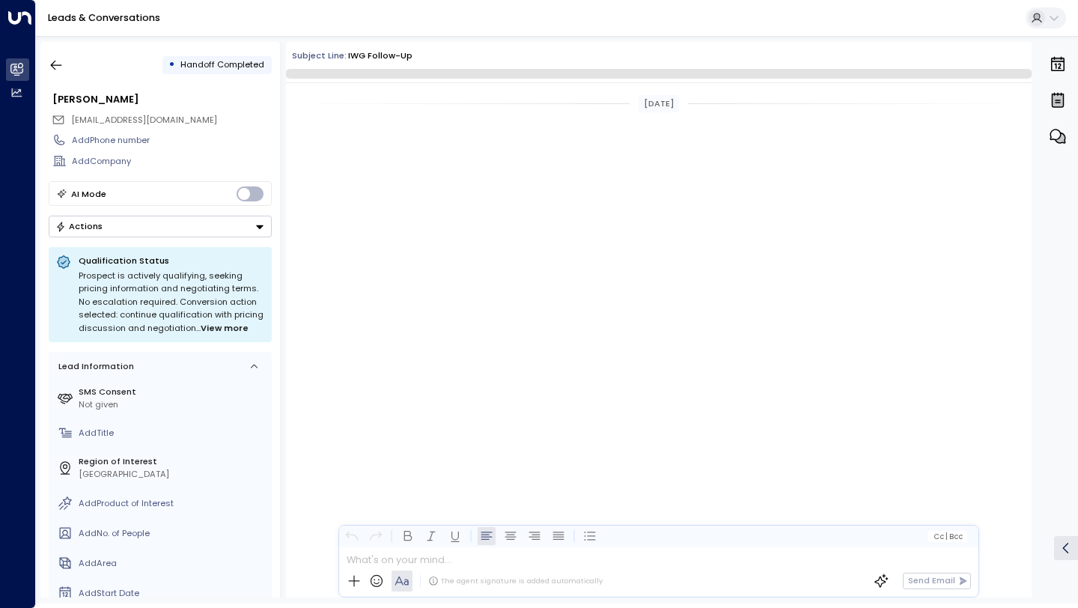
scroll to position [1777, 0]
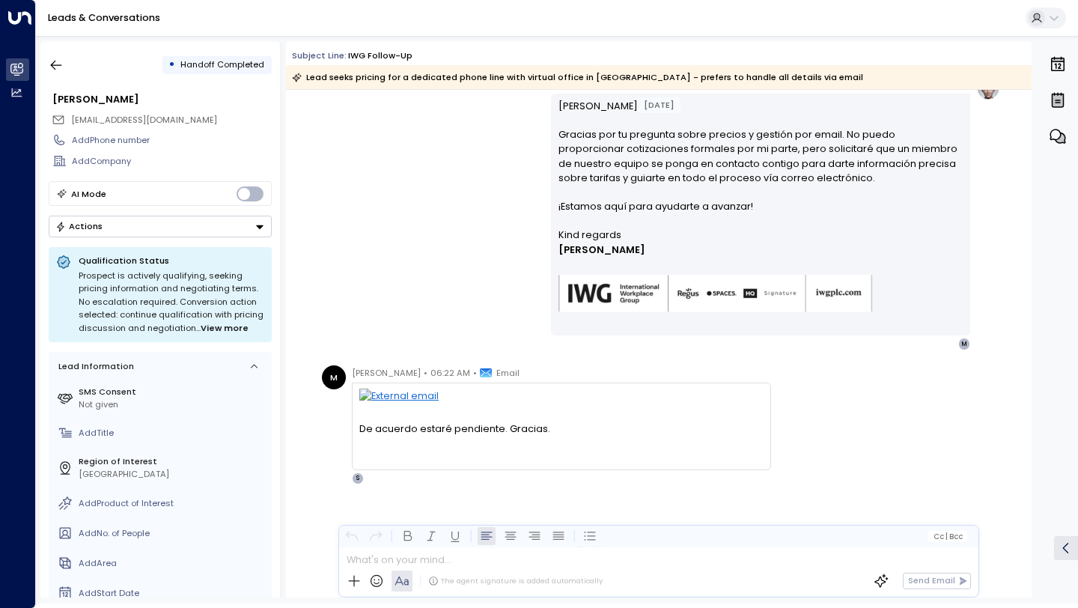
click at [422, 429] on div "De acuerdo estaré pendiente. Gracias." at bounding box center [560, 428] width 403 height 14
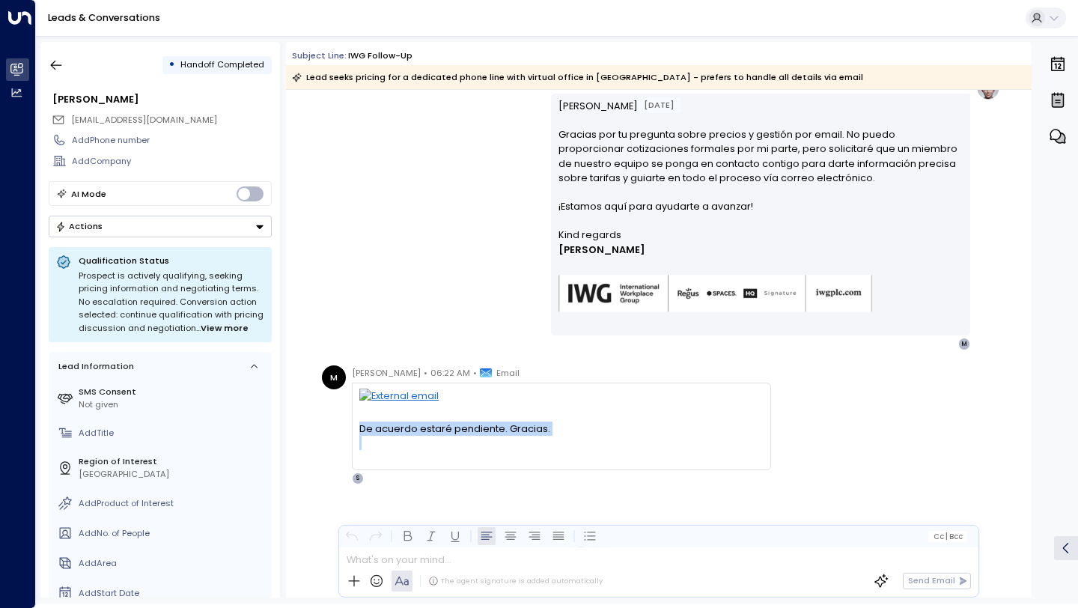
click at [422, 429] on div "De acuerdo estaré pendiente. Gracias." at bounding box center [560, 428] width 403 height 14
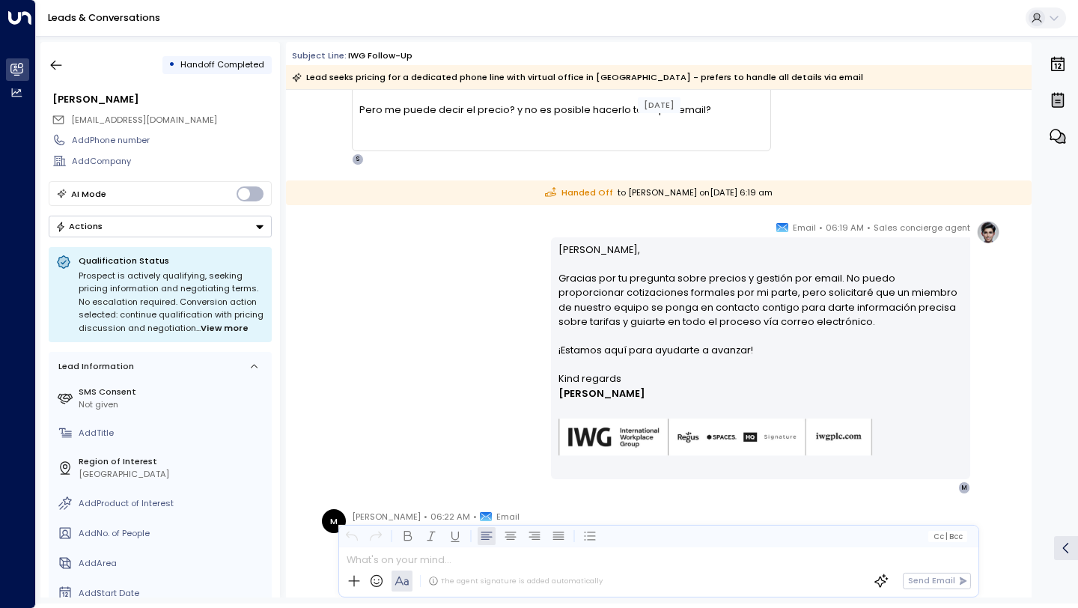
scroll to position [1390, 0]
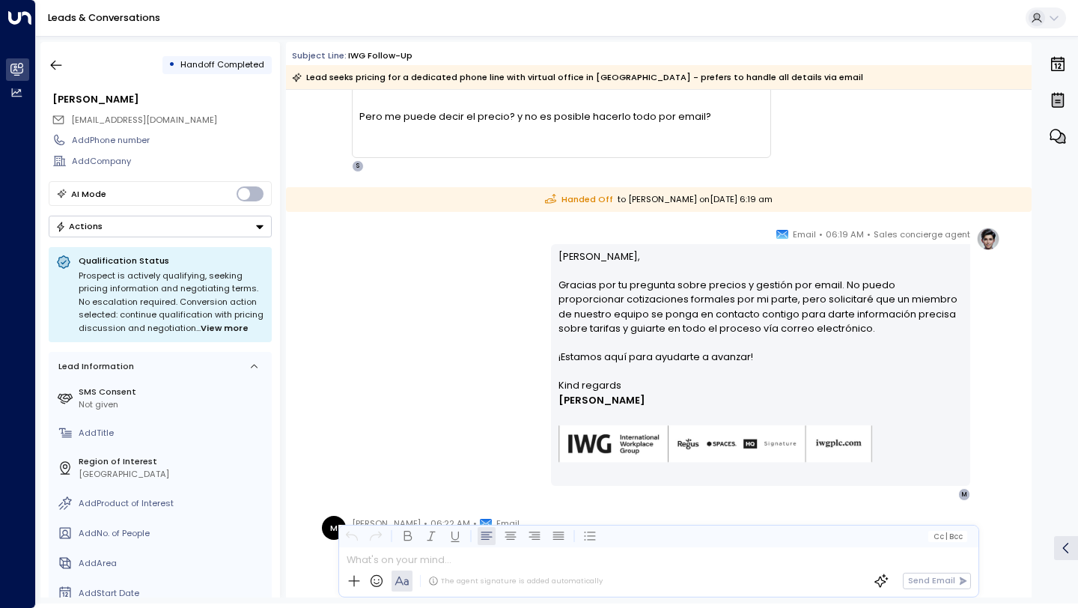
click at [624, 329] on p "[PERSON_NAME], Gracias por tu pregunta sobre precios y gestión por email. No pu…" at bounding box center [760, 313] width 405 height 129
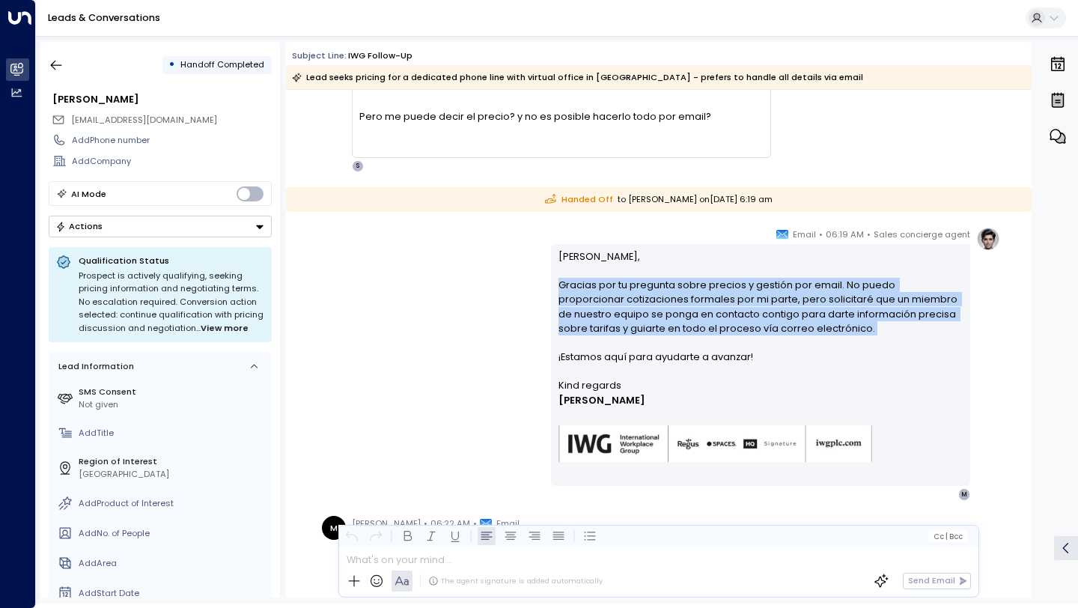
click at [624, 329] on p "[PERSON_NAME], Gracias por tu pregunta sobre precios y gestión por email. No pu…" at bounding box center [760, 313] width 405 height 129
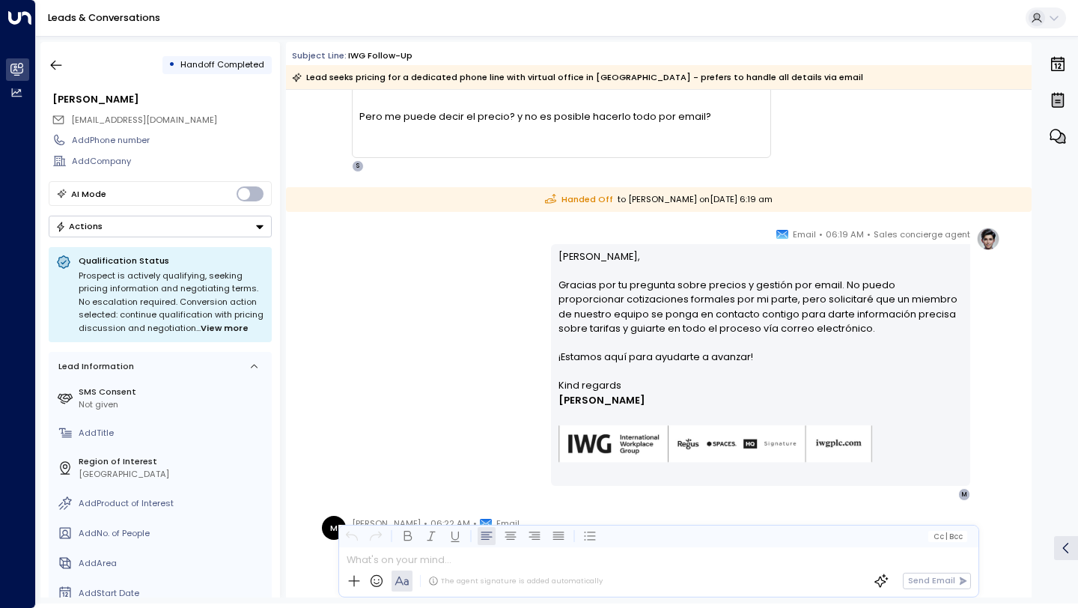
click at [624, 329] on p "[PERSON_NAME], Gracias por tu pregunta sobre precios y gestión por email. No pu…" at bounding box center [760, 313] width 405 height 129
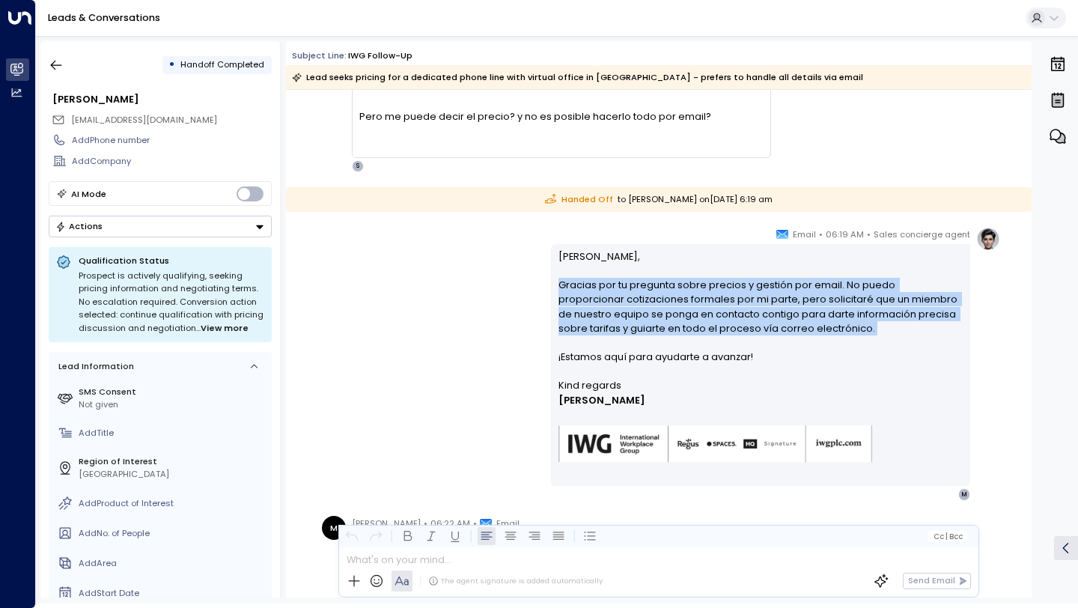
click at [624, 329] on p "[PERSON_NAME], Gracias por tu pregunta sobre precios y gestión por email. No pu…" at bounding box center [760, 313] width 405 height 129
click at [845, 304] on p "[PERSON_NAME], Gracias por tu pregunta sobre precios y gestión por email. No pu…" at bounding box center [760, 313] width 405 height 129
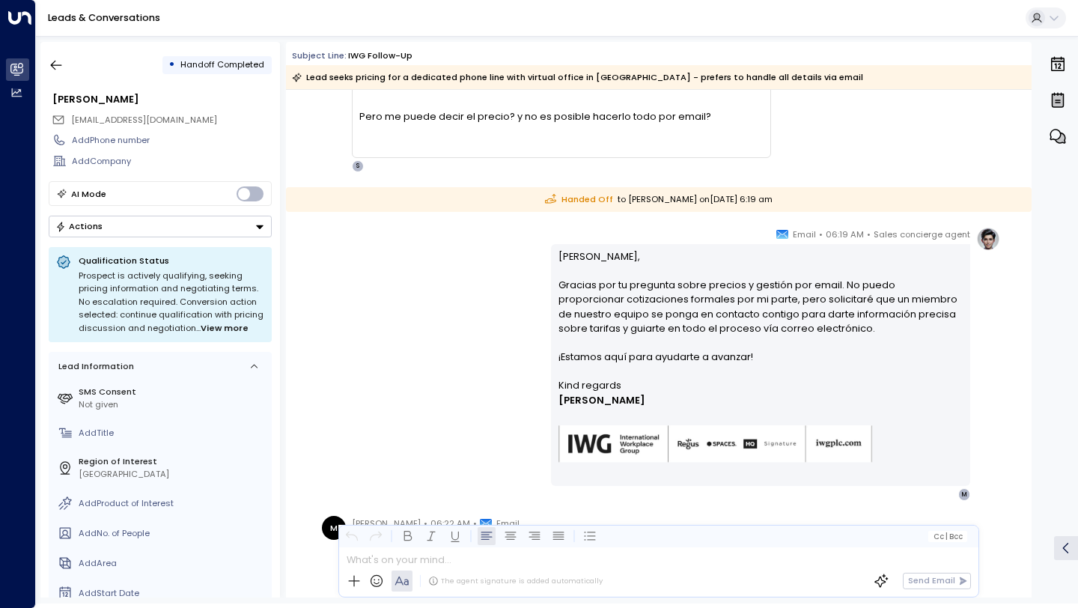
click at [845, 304] on p "[PERSON_NAME], Gracias por tu pregunta sobre precios y gestión por email. No pu…" at bounding box center [760, 313] width 405 height 129
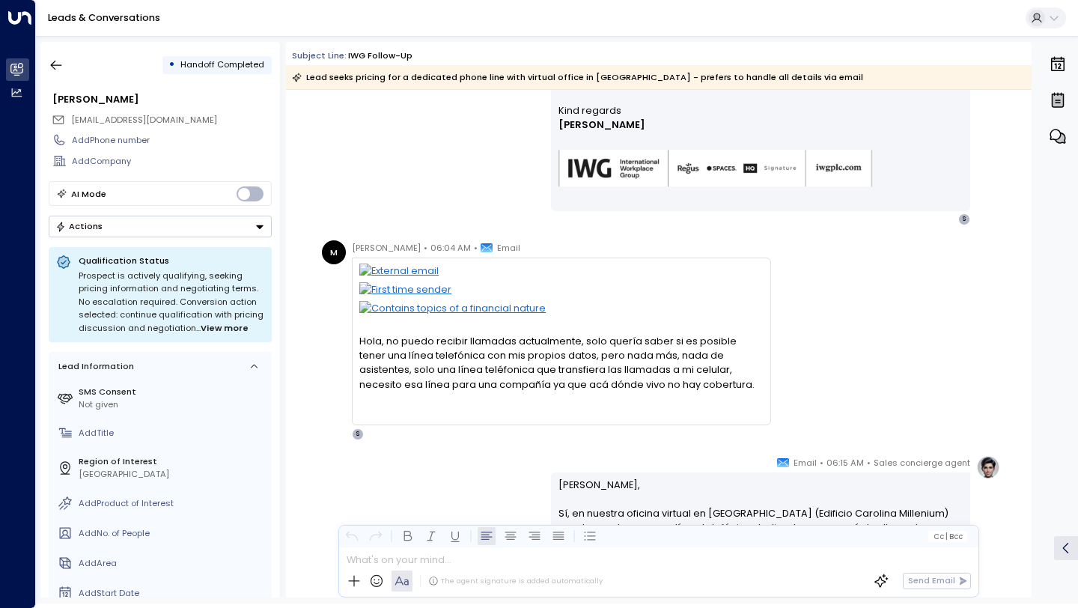
scroll to position [581, 0]
click at [401, 356] on div "Hola, no puedo recibir llamadas actualmente, solo quería saber si es posible te…" at bounding box center [560, 362] width 403 height 58
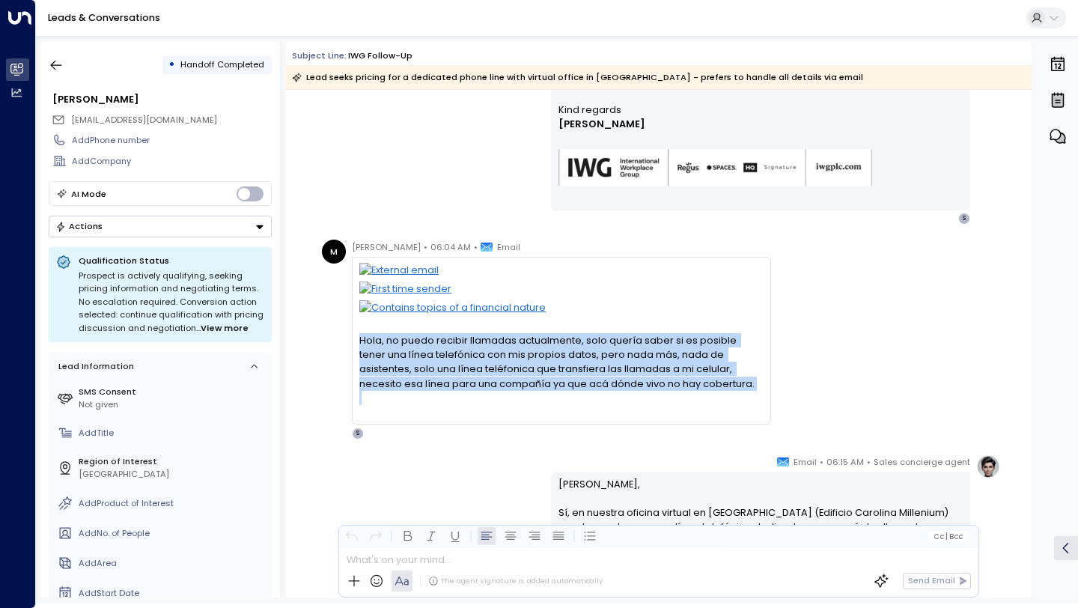
click at [401, 356] on div "Hola, no puedo recibir llamadas actualmente, solo quería saber si es posible te…" at bounding box center [560, 362] width 403 height 58
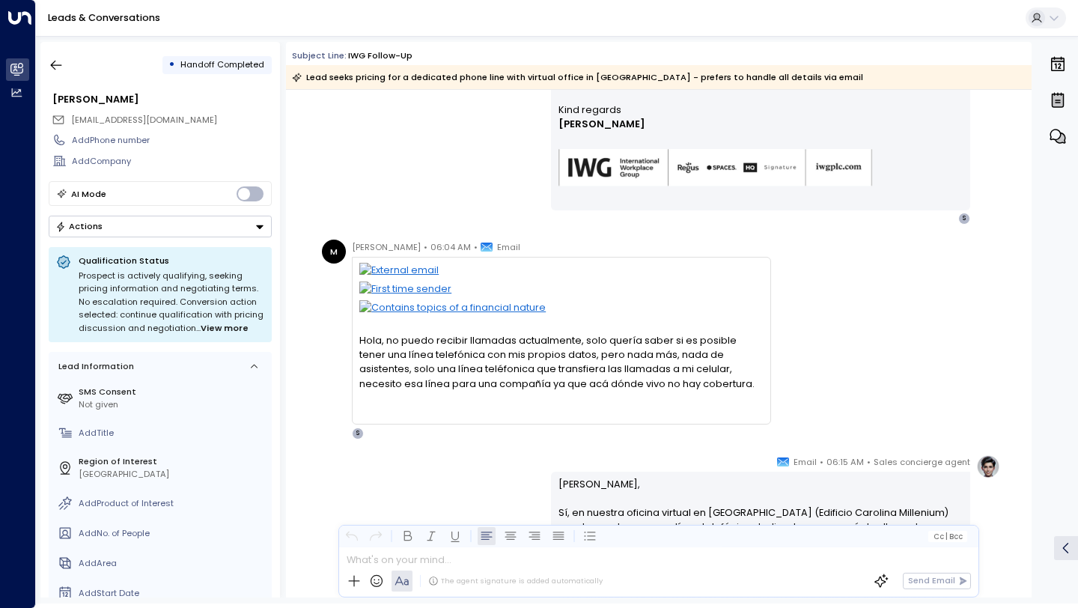
click at [401, 356] on div "Hola, no puedo recibir llamadas actualmente, solo quería saber si es posible te…" at bounding box center [560, 362] width 403 height 58
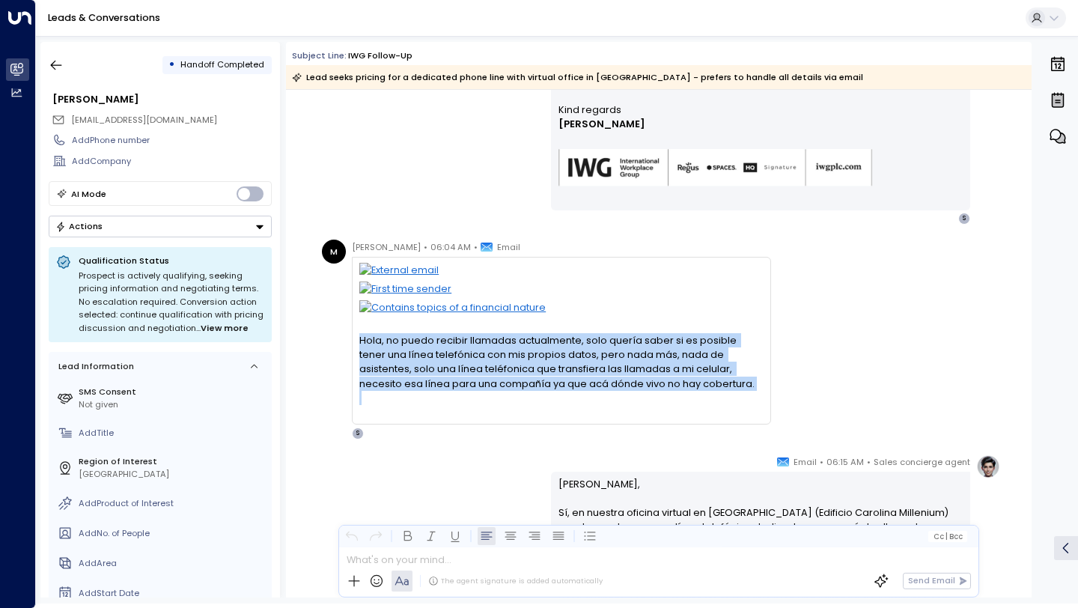
click at [401, 356] on div "Hola, no puedo recibir llamadas actualmente, solo quería saber si es posible te…" at bounding box center [560, 362] width 403 height 58
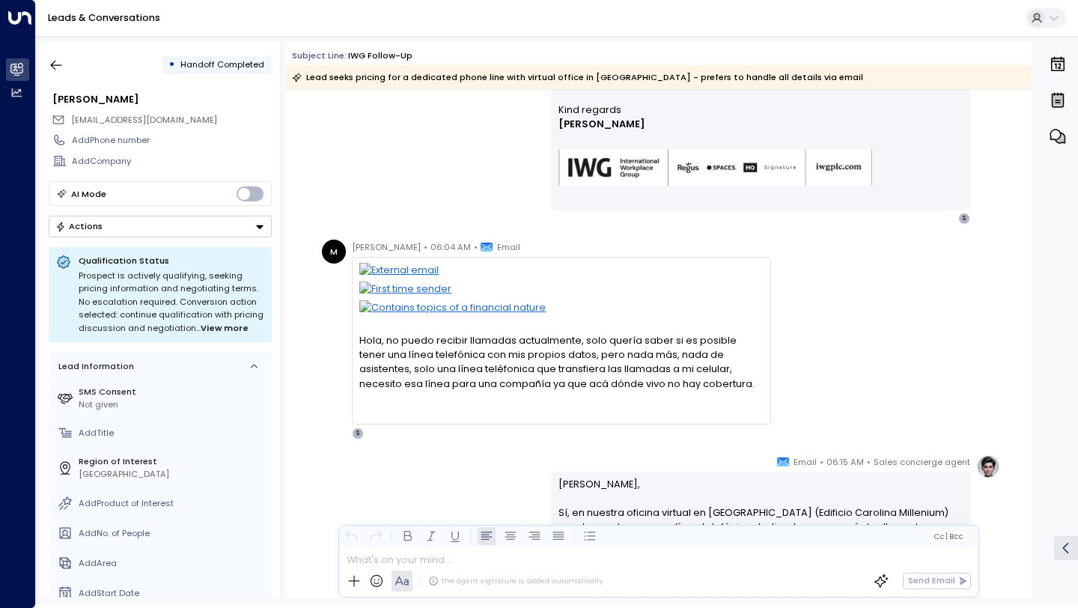
click at [401, 356] on div "Hola, no puedo recibir llamadas actualmente, solo quería saber si es posible te…" at bounding box center [560, 362] width 403 height 58
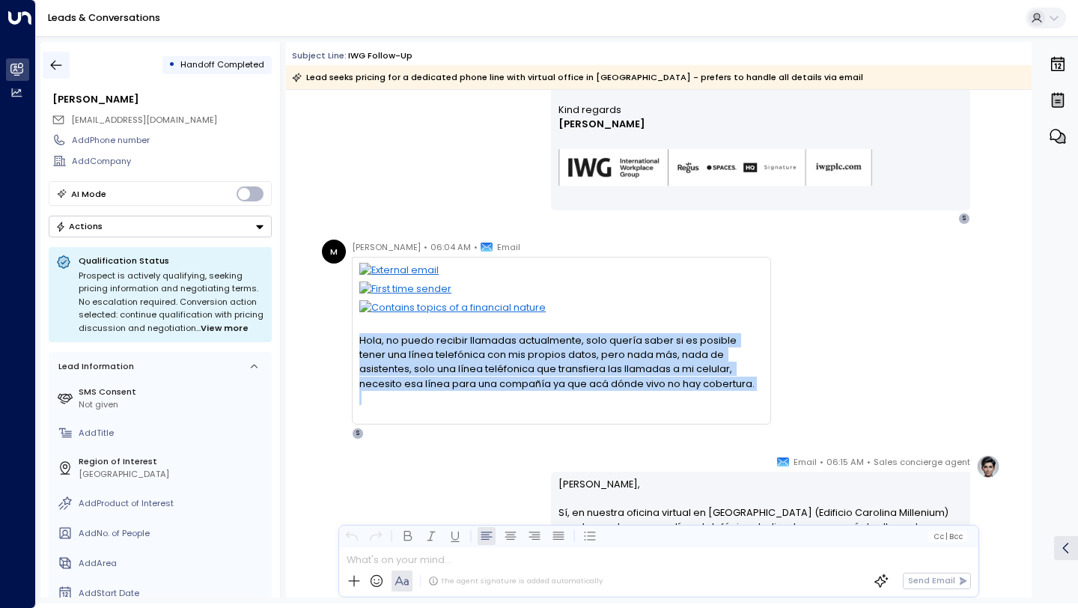
click at [58, 64] on icon "button" at bounding box center [56, 66] width 11 height 10
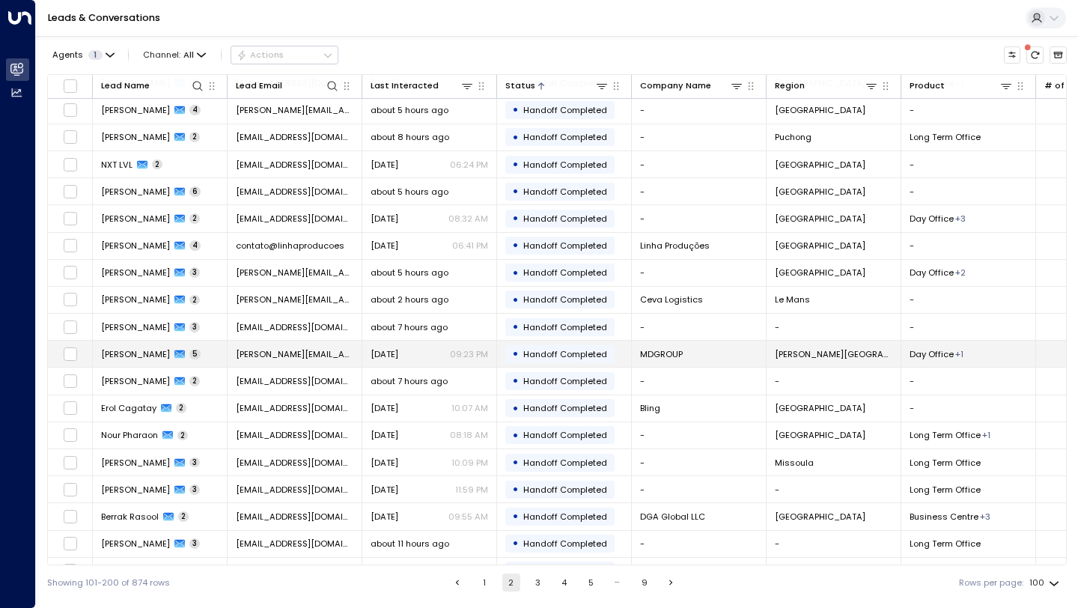
scroll to position [1763, 0]
click at [331, 360] on td "[PERSON_NAME][EMAIL_ADDRESS][PERSON_NAME][DOMAIN_NAME]" at bounding box center [295, 353] width 135 height 26
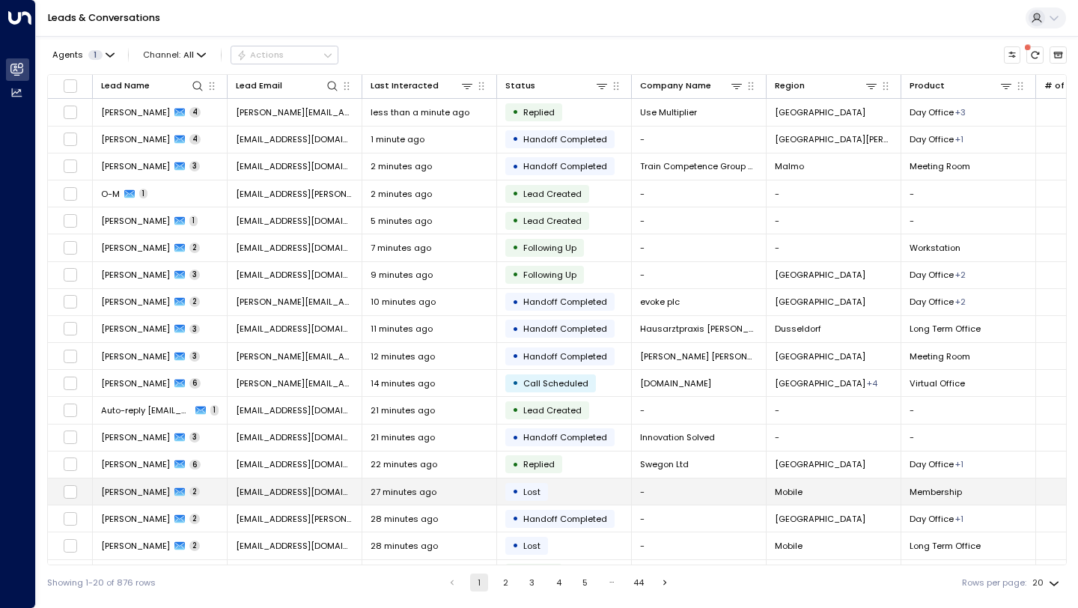
scroll to position [80, 0]
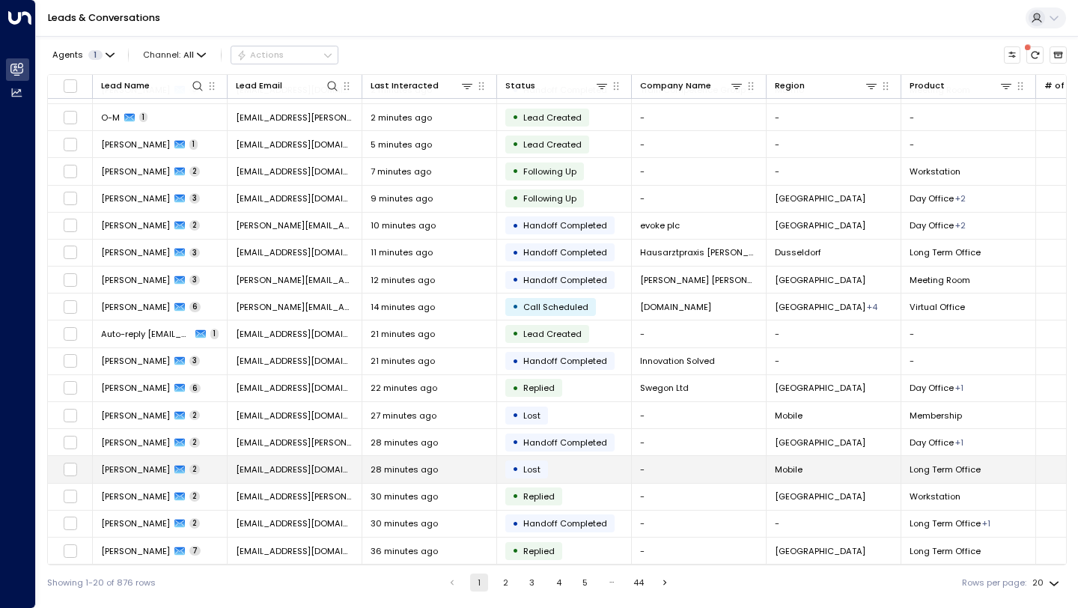
click at [461, 471] on div "28 minutes ago" at bounding box center [430, 469] width 118 height 12
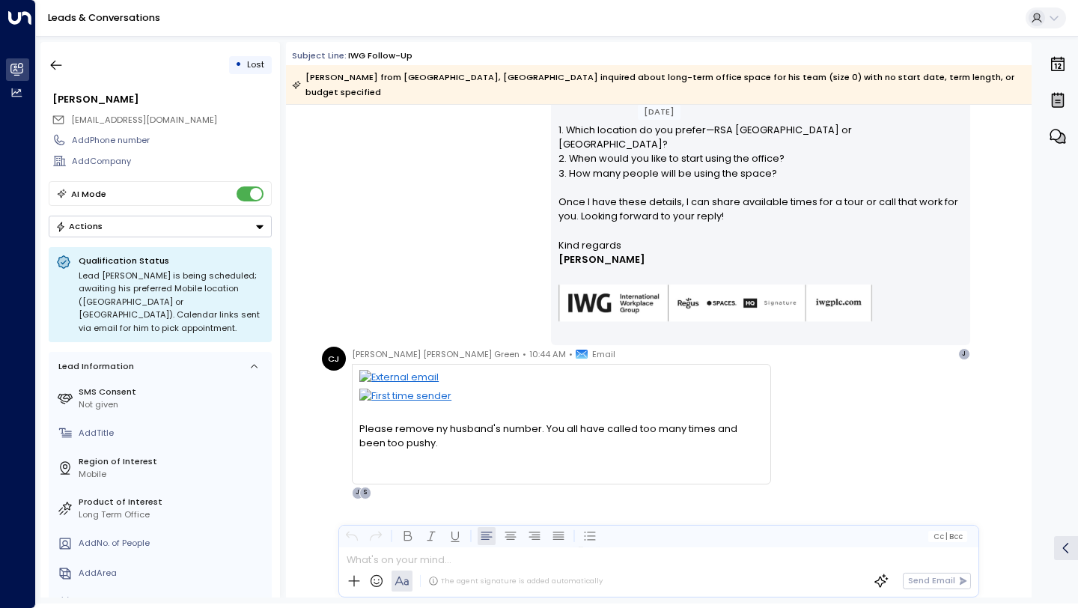
scroll to position [525, 0]
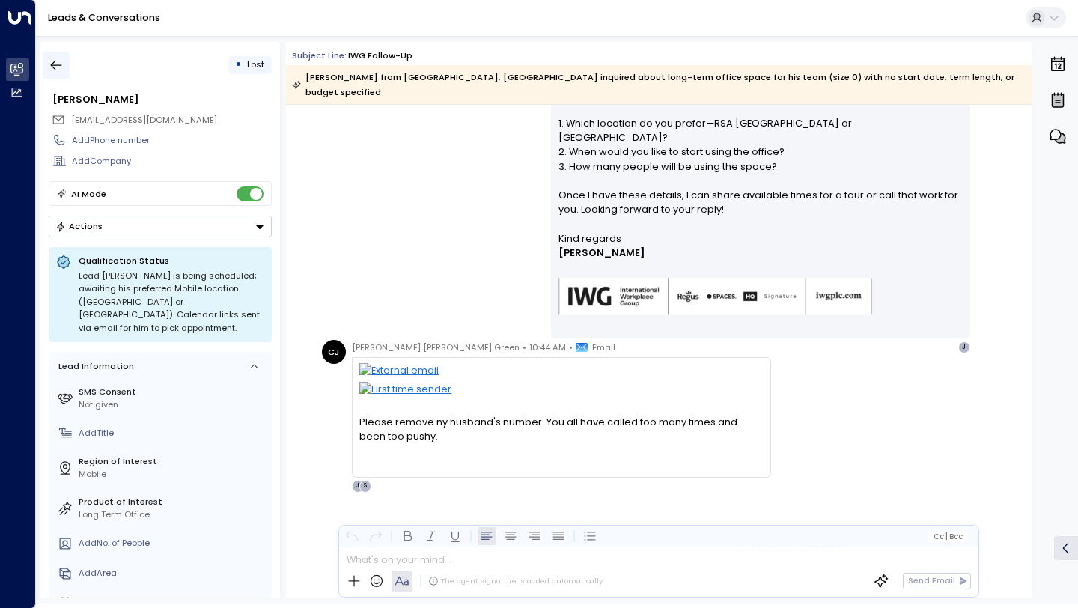
click at [59, 74] on button "button" at bounding box center [56, 65] width 27 height 27
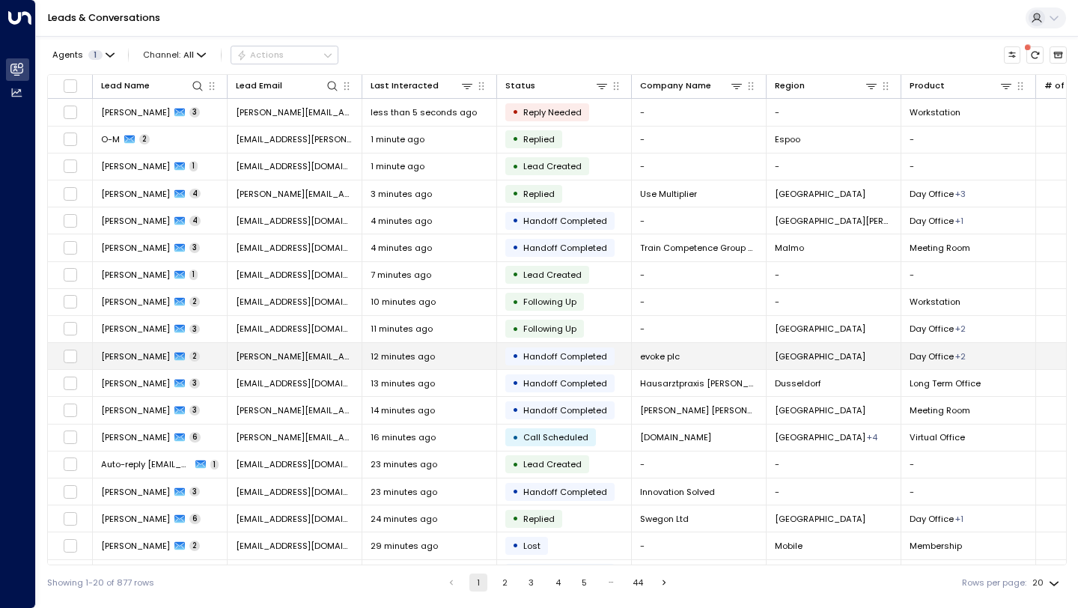
click at [362, 361] on td "12 minutes ago" at bounding box center [429, 356] width 135 height 26
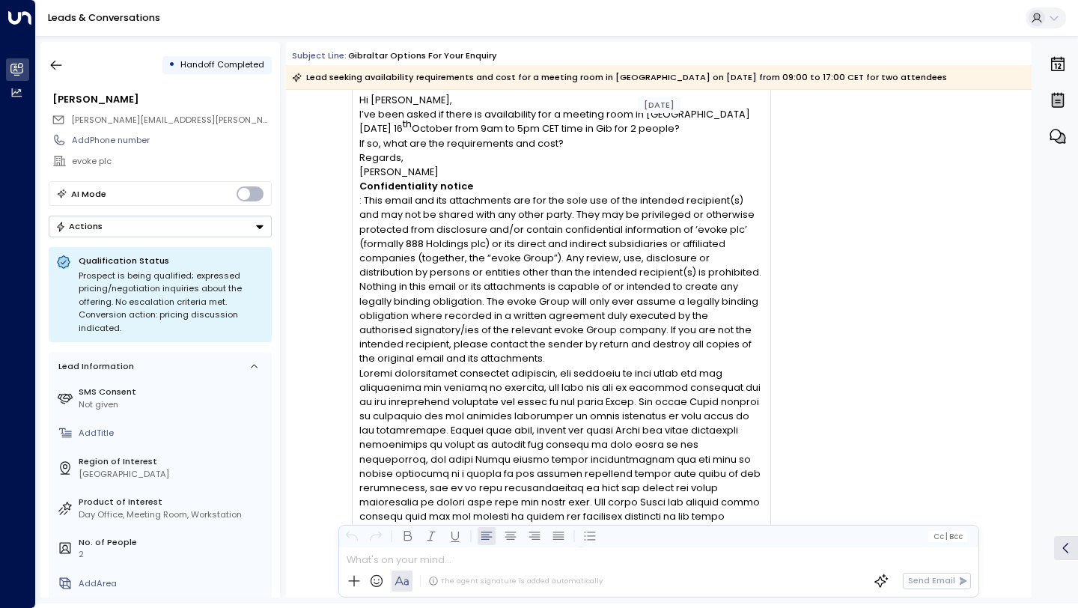
scroll to position [153, 0]
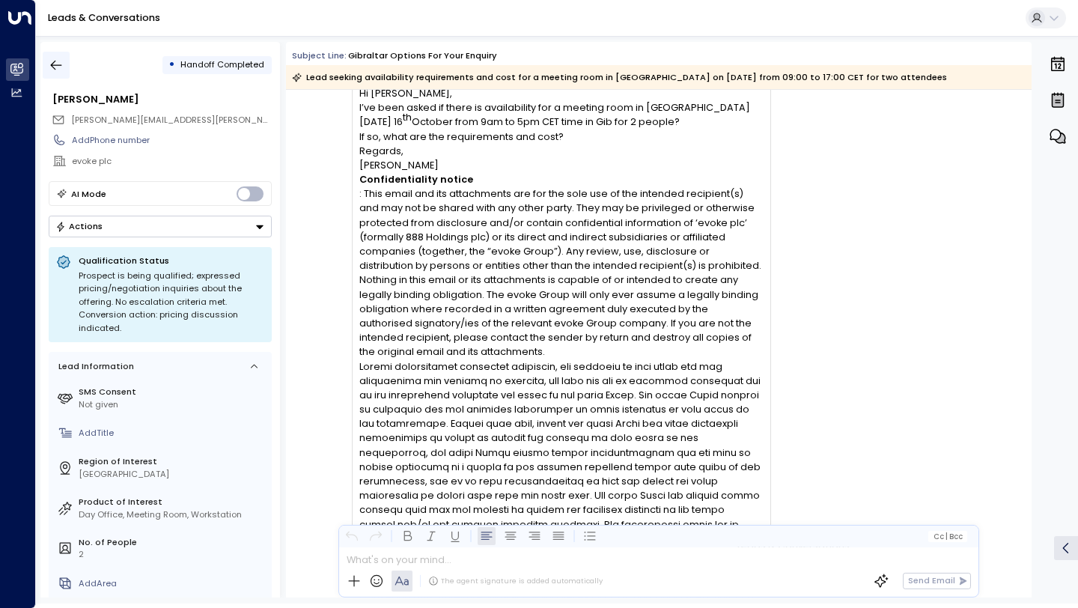
click at [64, 74] on button "button" at bounding box center [56, 65] width 27 height 27
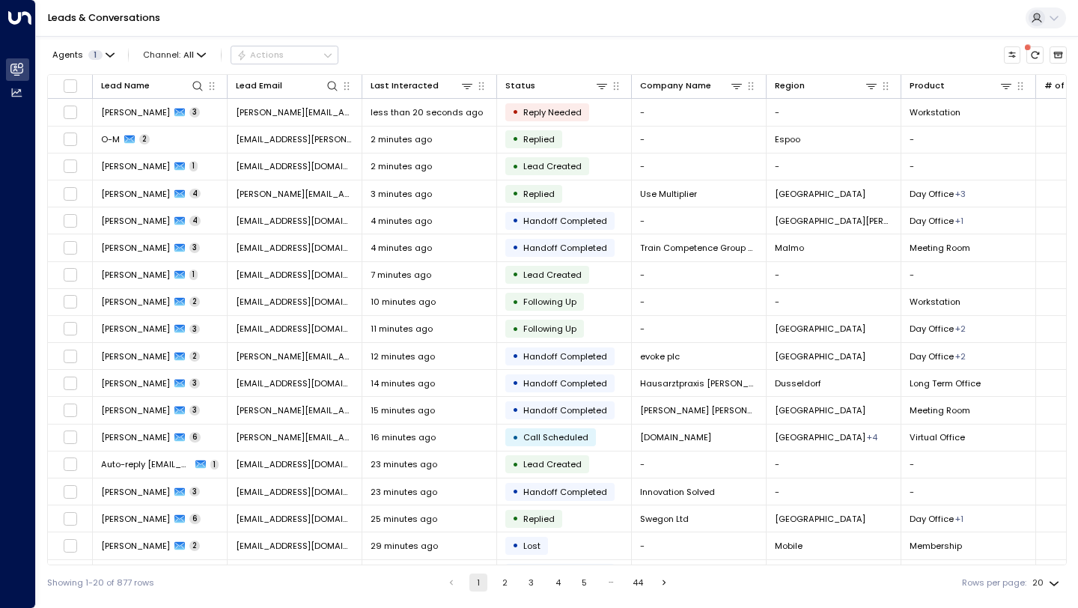
scroll to position [80, 0]
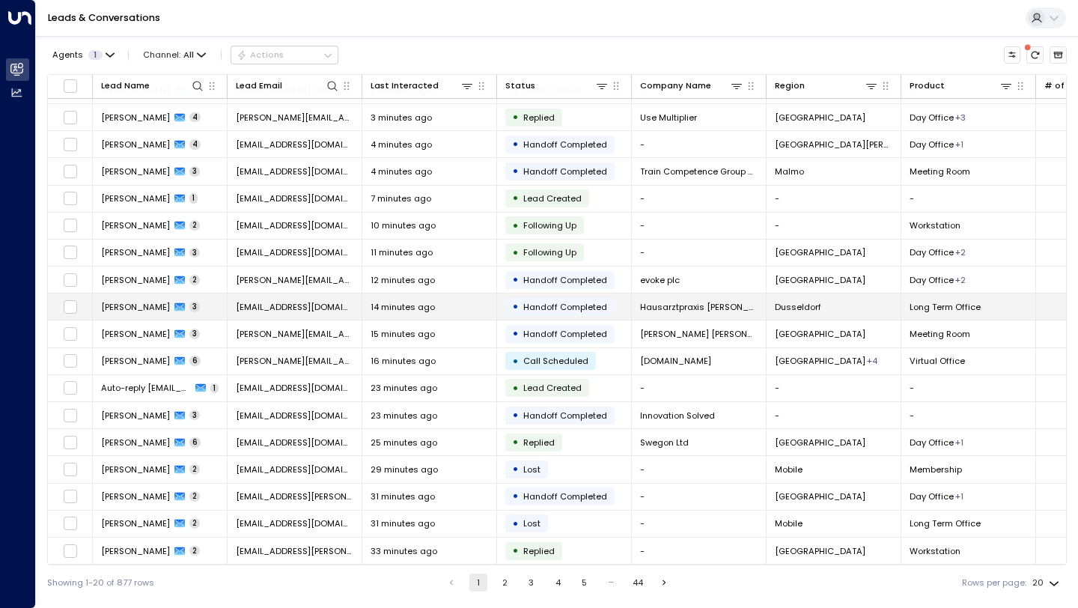
click at [392, 301] on span "14 minutes ago" at bounding box center [403, 307] width 64 height 12
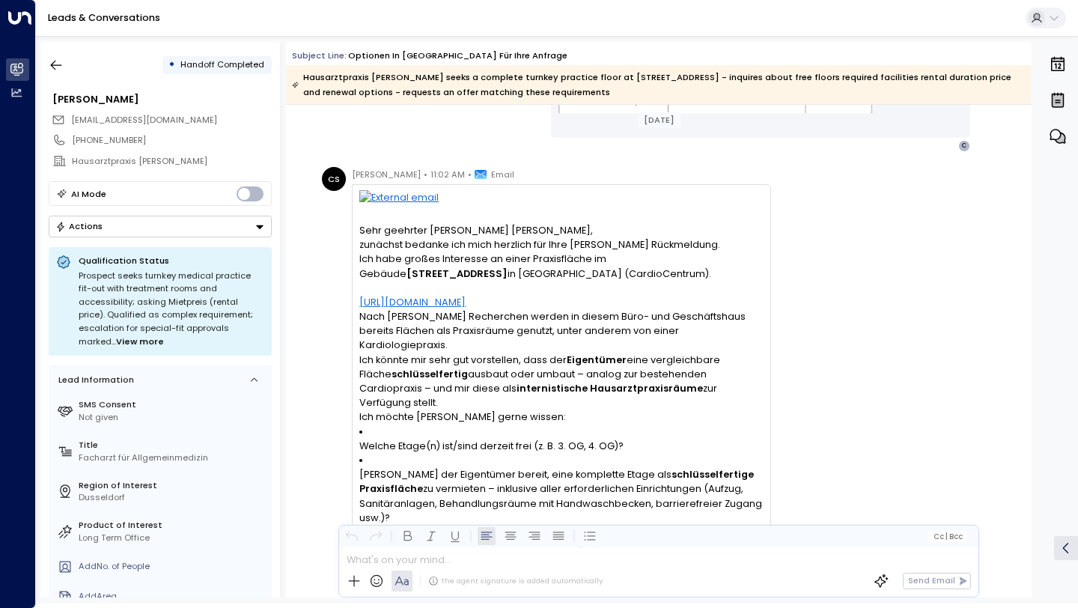
scroll to position [1003, 0]
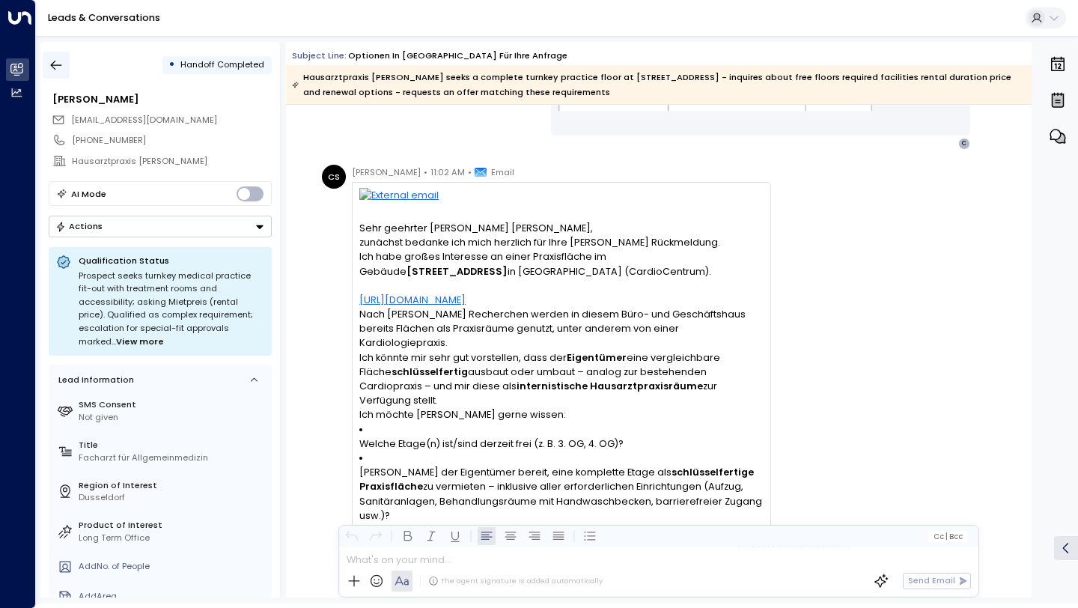
click at [63, 62] on icon "button" at bounding box center [56, 65] width 15 height 15
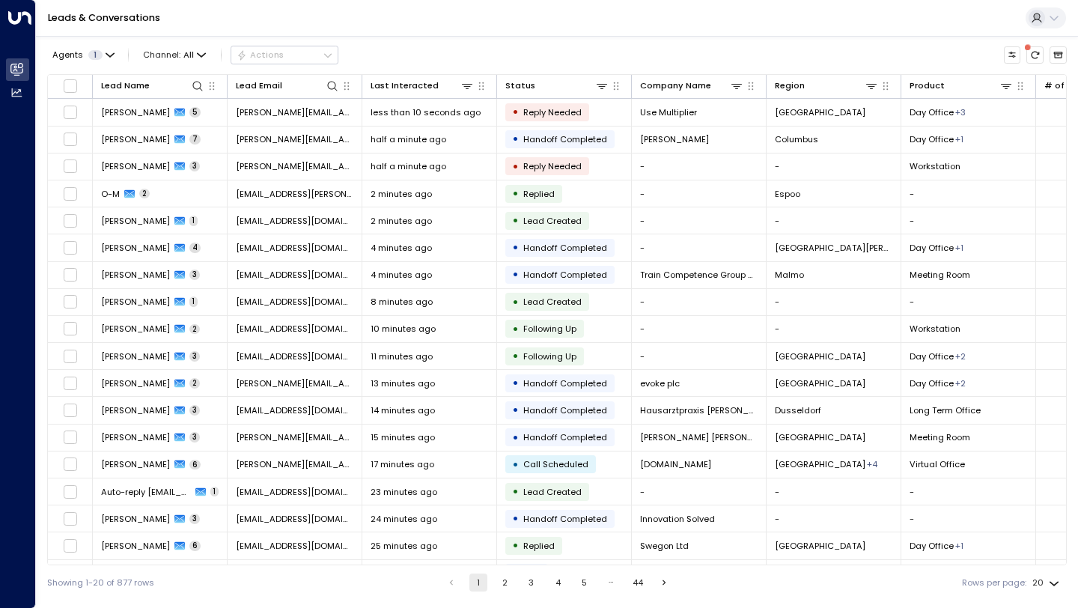
scroll to position [80, 0]
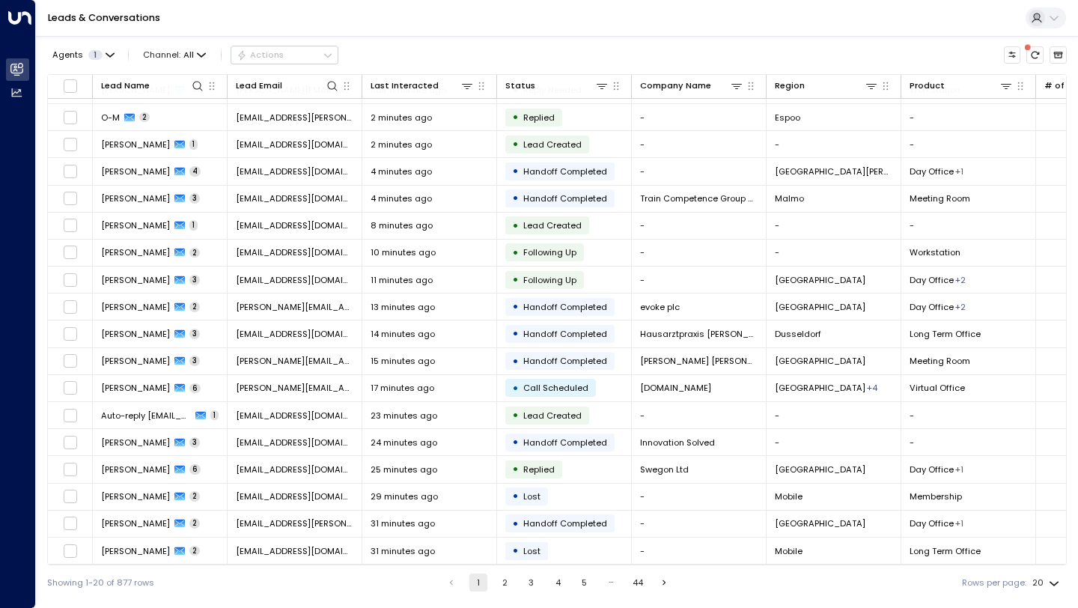
click at [499, 584] on button "2" at bounding box center [505, 582] width 18 height 18
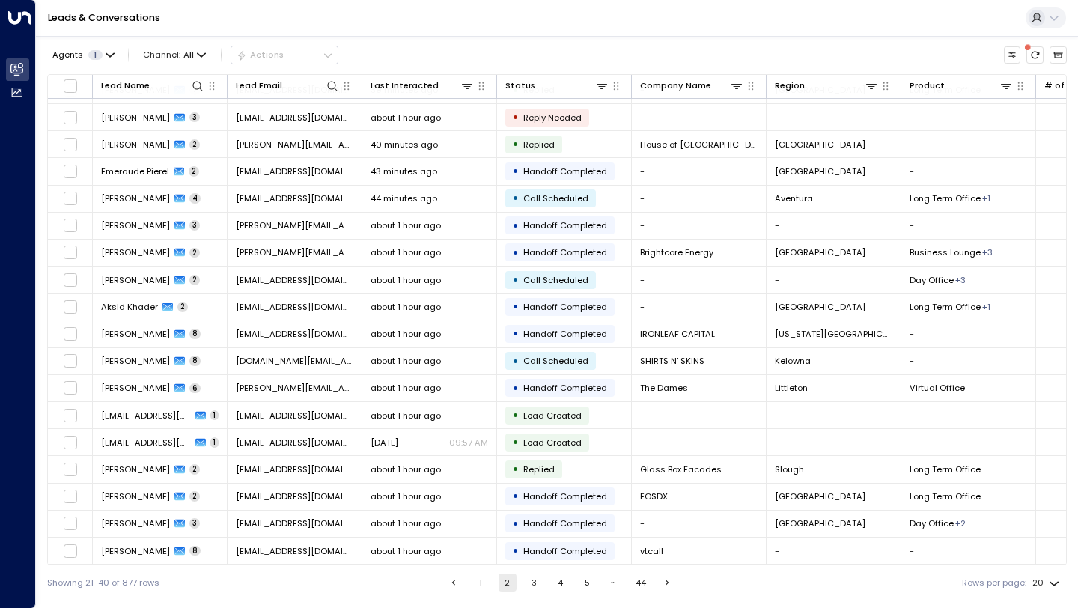
scroll to position [80, 0]
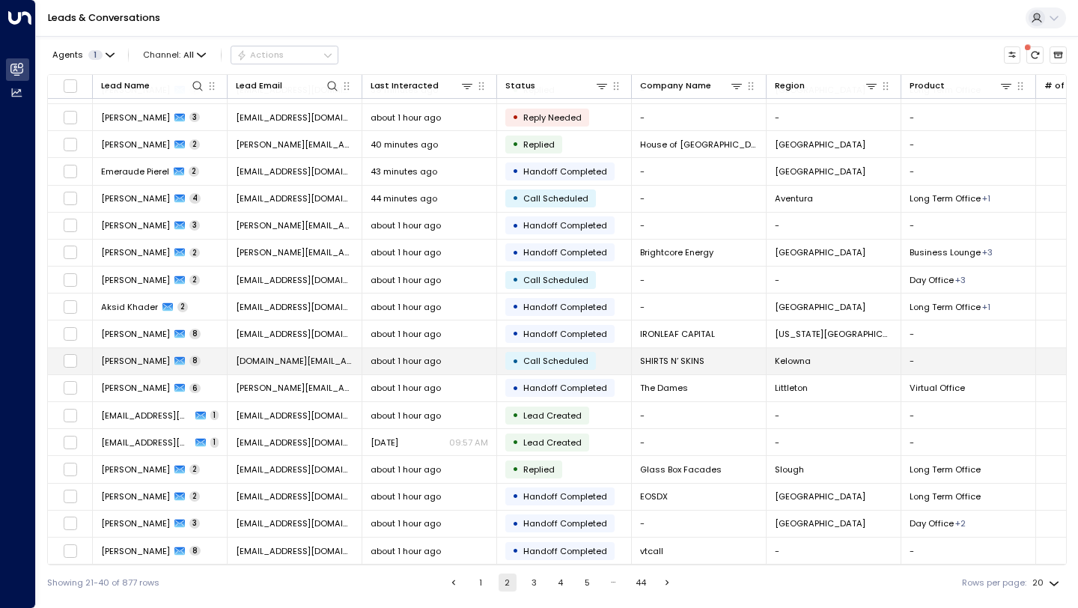
click at [469, 357] on div "about 1 hour ago" at bounding box center [430, 361] width 118 height 12
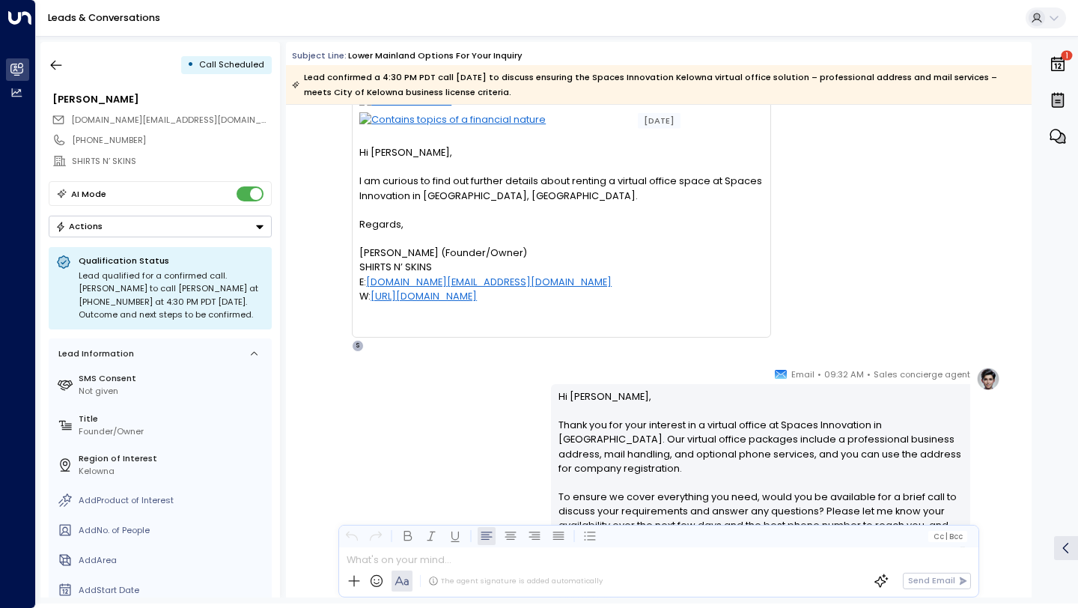
scroll to position [141, 0]
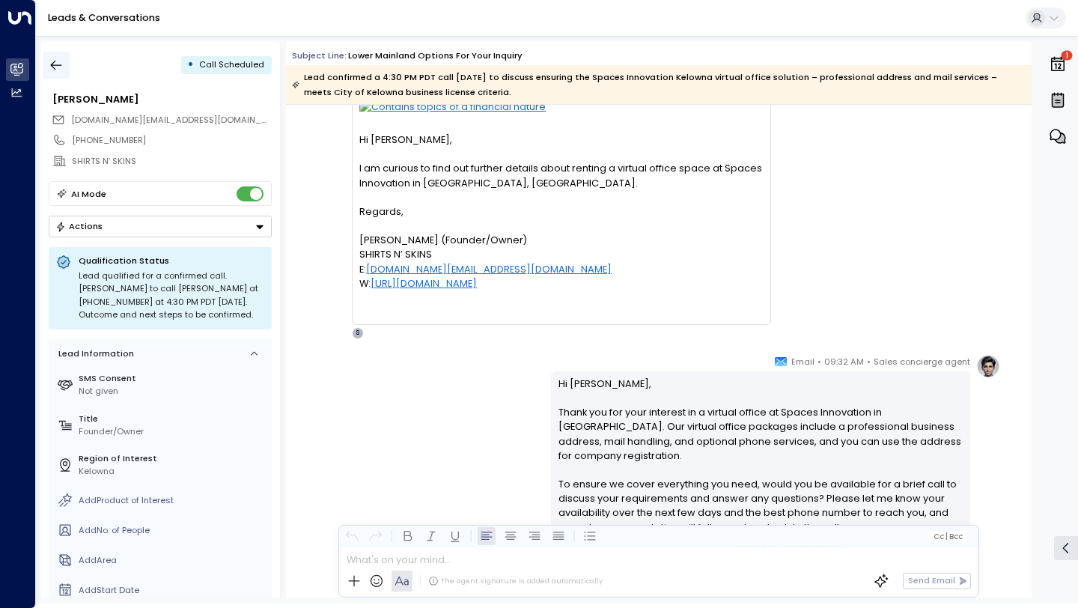
click at [54, 63] on icon "button" at bounding box center [56, 65] width 15 height 15
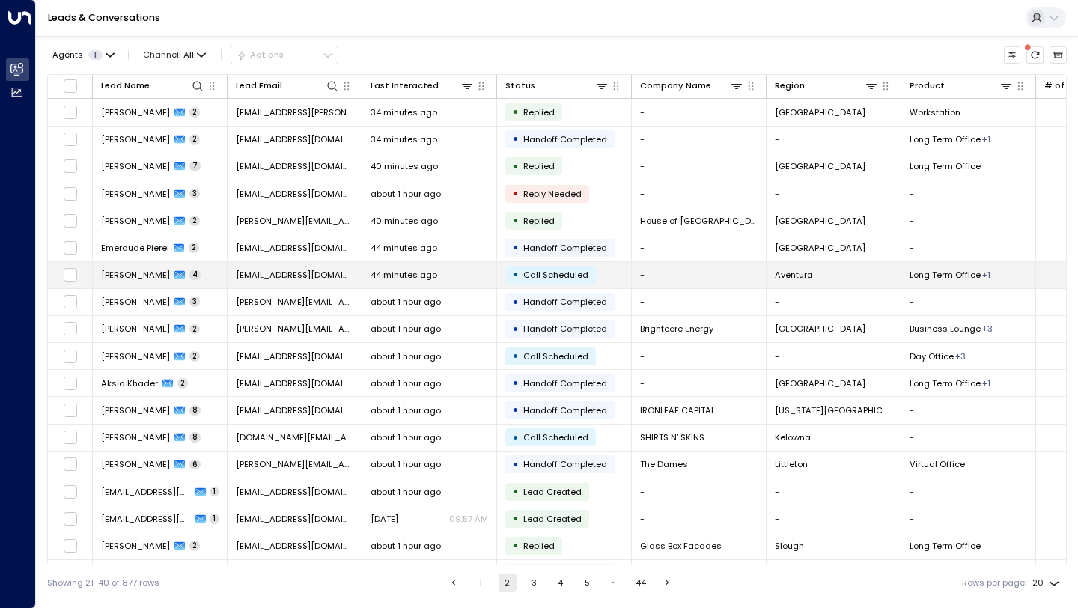
scroll to position [80, 0]
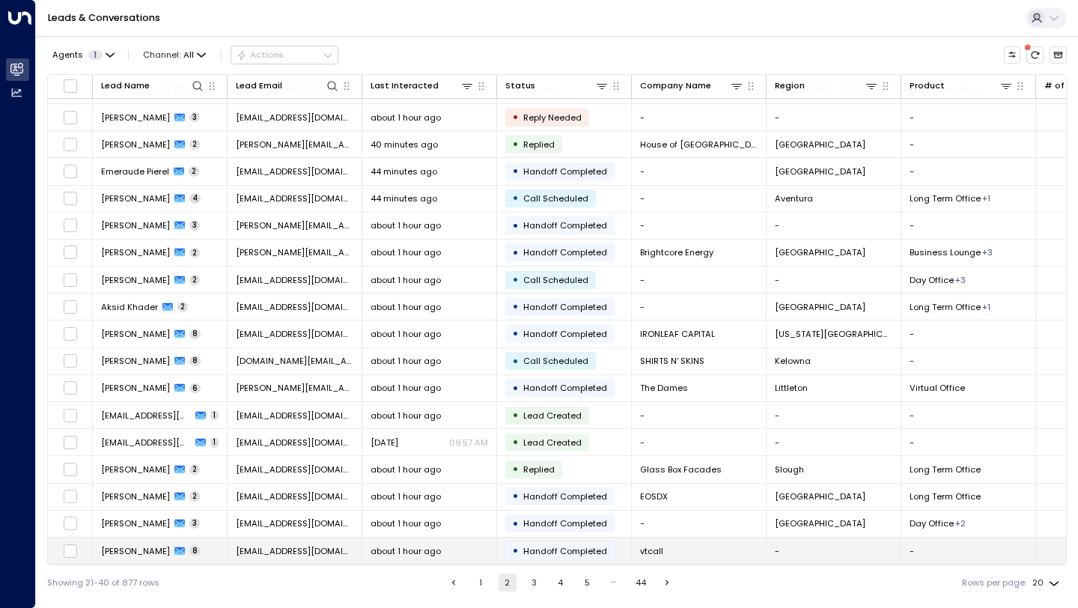
click at [218, 544] on td "Eric Cousantier 8" at bounding box center [160, 550] width 135 height 26
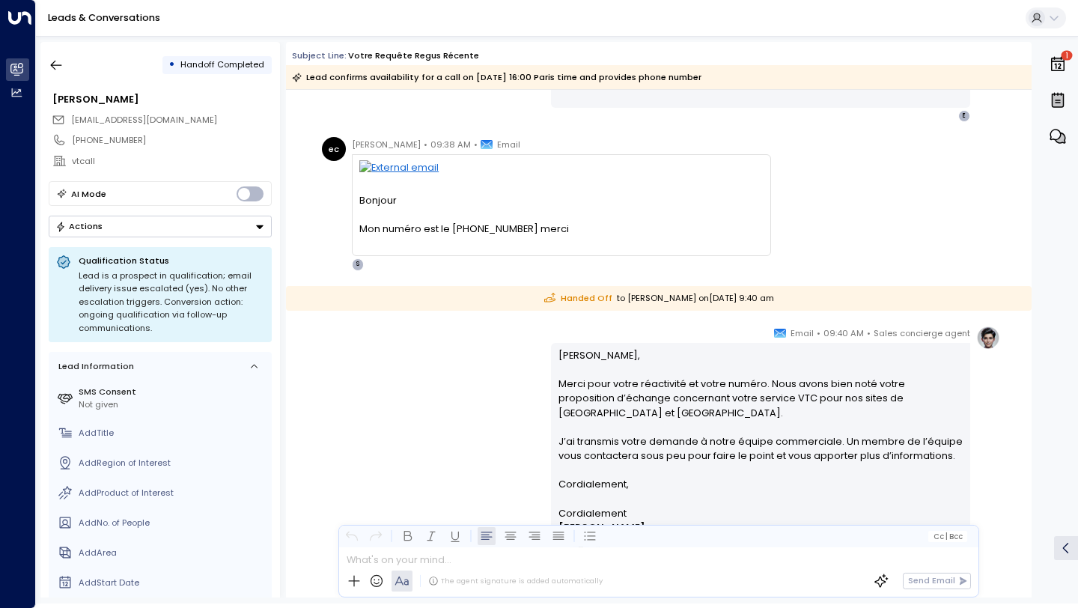
scroll to position [1930, 0]
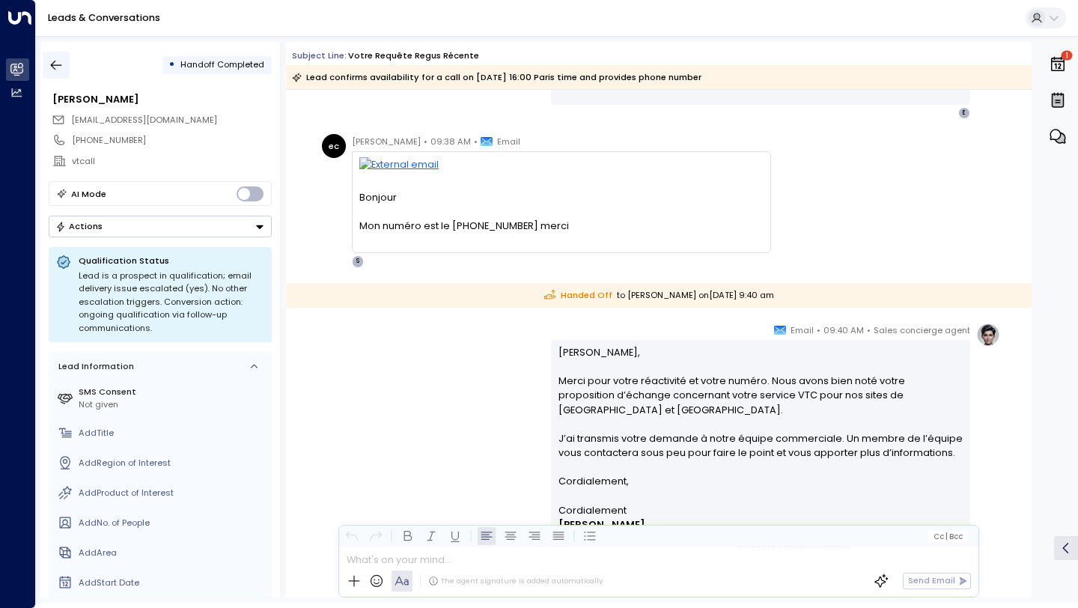
click at [58, 56] on button "button" at bounding box center [56, 65] width 27 height 27
